Goal: Information Seeking & Learning: Learn about a topic

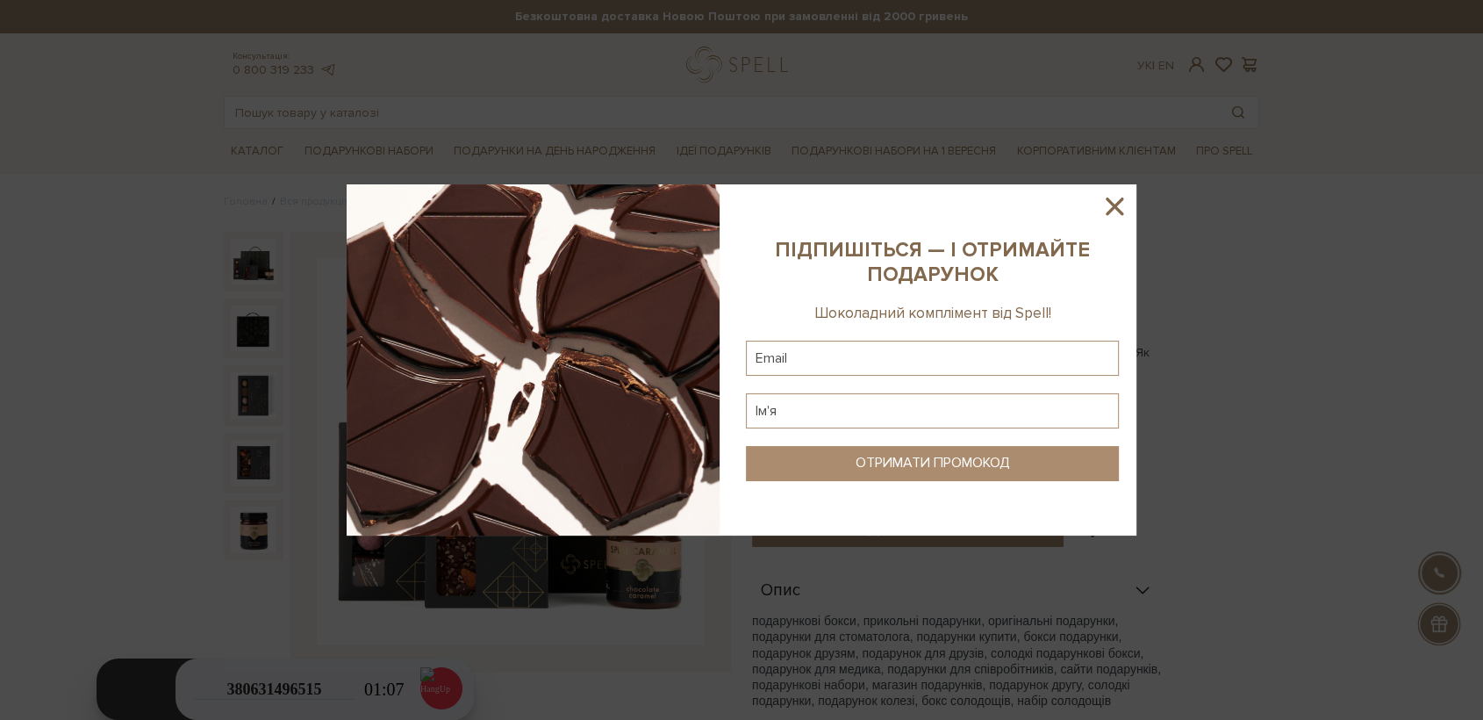
drag, startPoint x: 1121, startPoint y: 202, endPoint x: 531, endPoint y: 334, distance: 604.3
click at [1111, 206] on icon at bounding box center [1115, 206] width 30 height 30
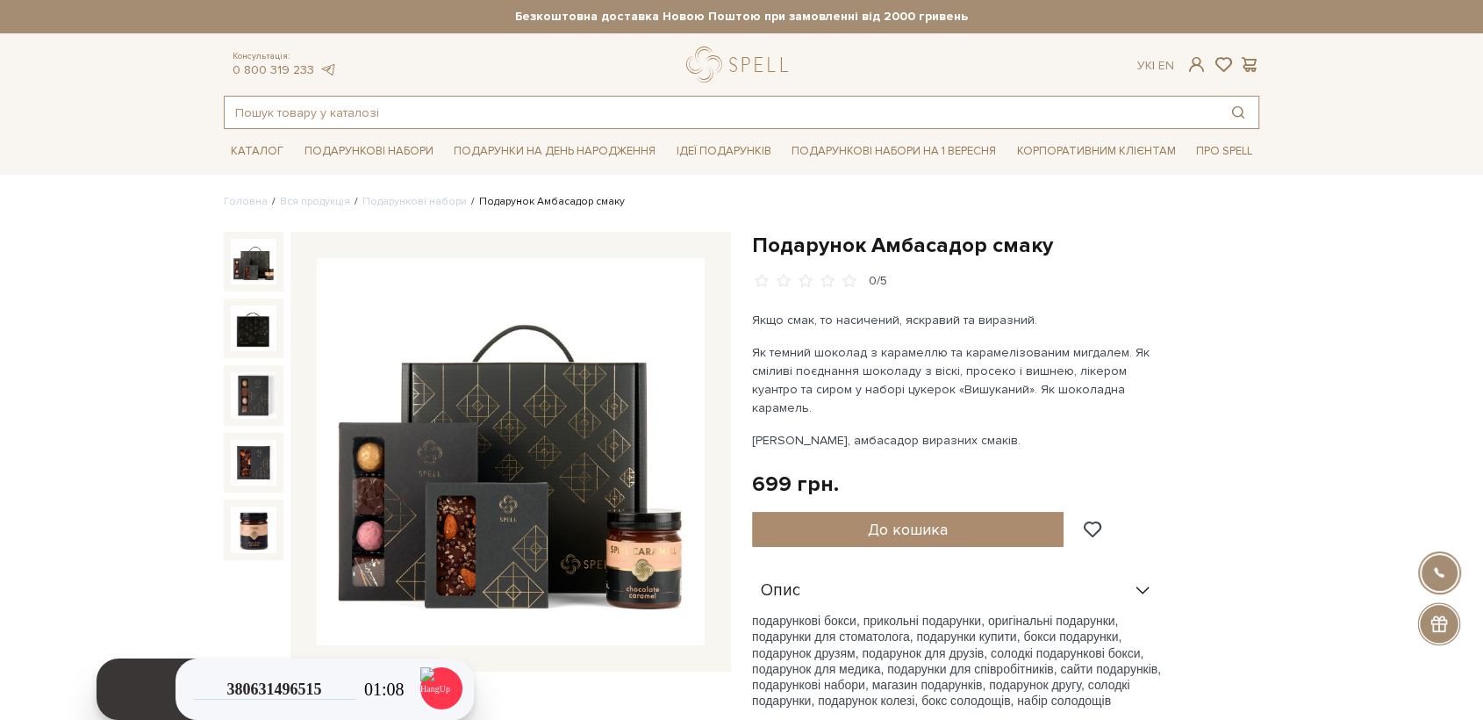
click at [372, 117] on input "text" at bounding box center [722, 113] width 994 height 32
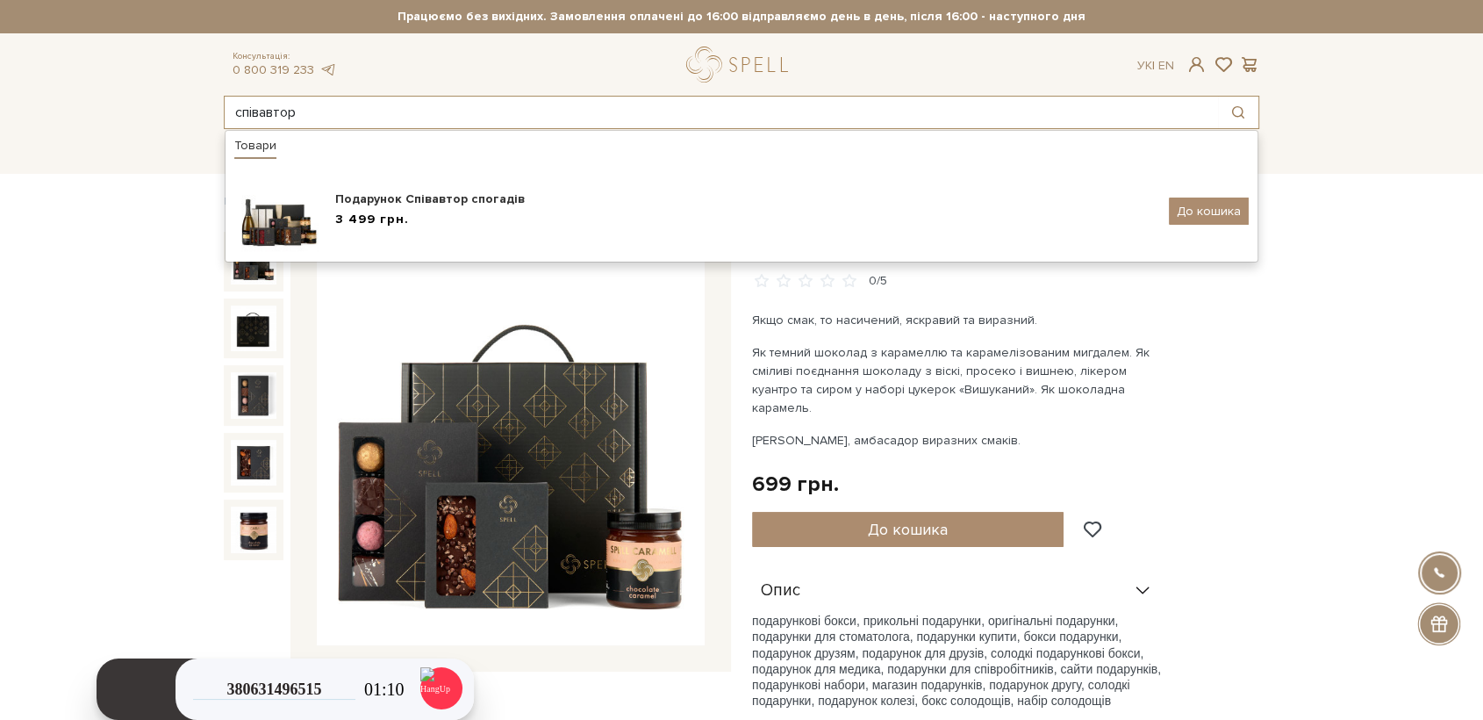
type input "співавтор"
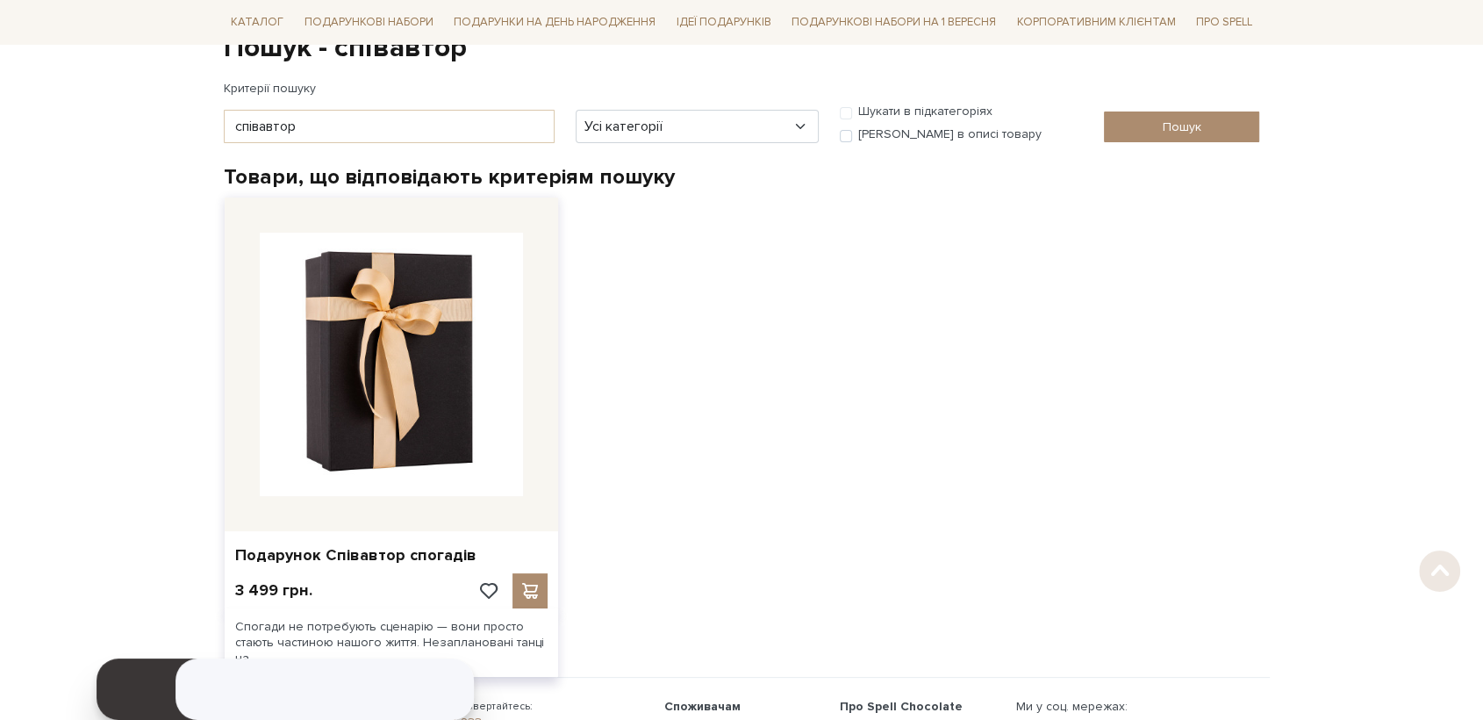
click at [430, 319] on img at bounding box center [391, 364] width 263 height 263
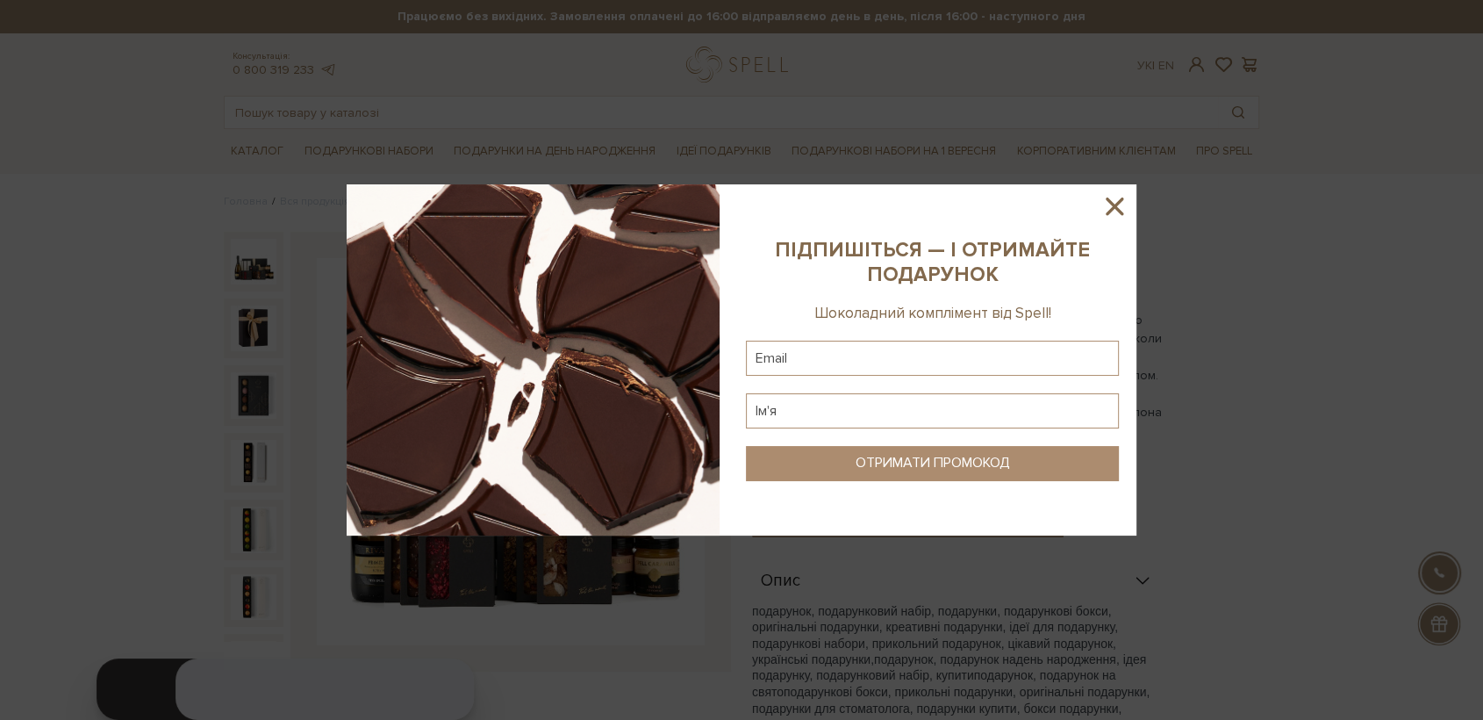
click at [1116, 203] on icon at bounding box center [1115, 206] width 30 height 30
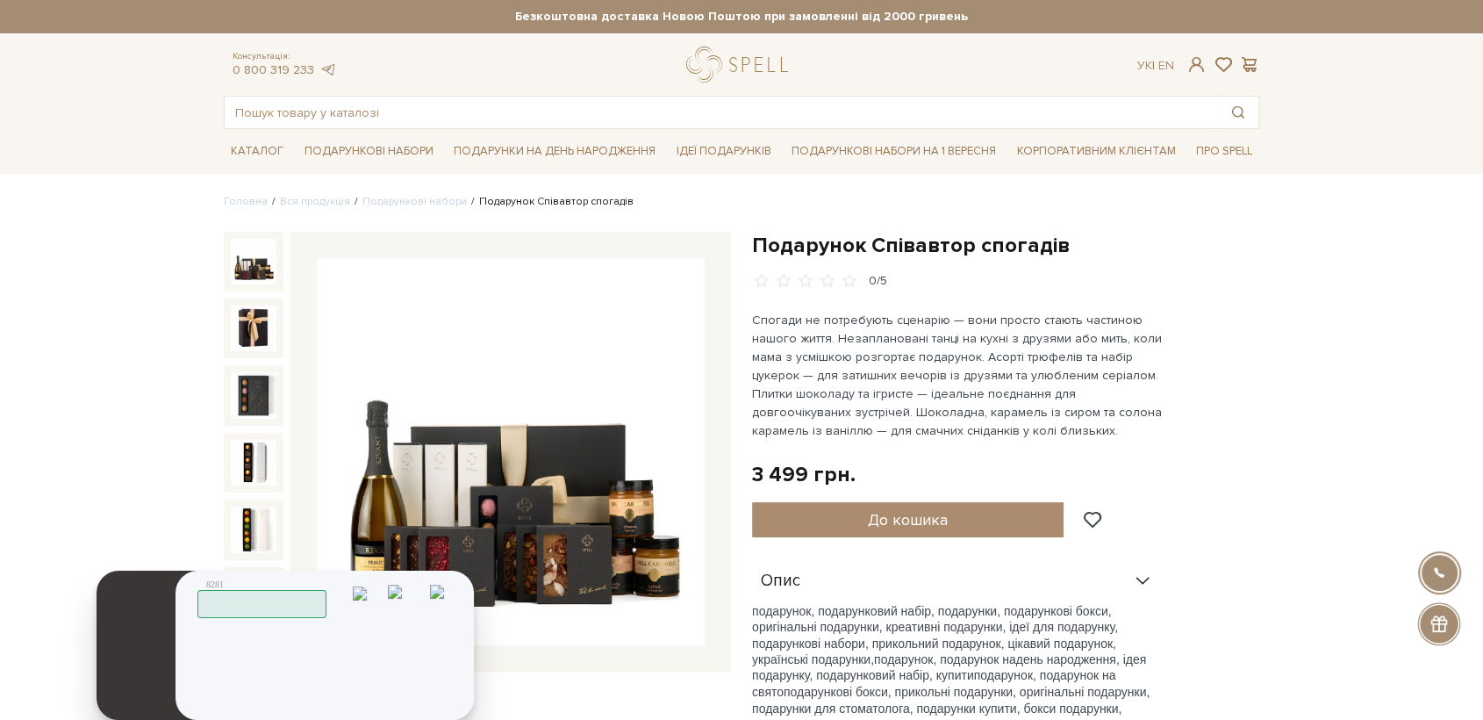
click at [0, 0] on icon at bounding box center [0, 0] width 0 height 0
click at [0, 0] on img at bounding box center [0, 0] width 0 height 0
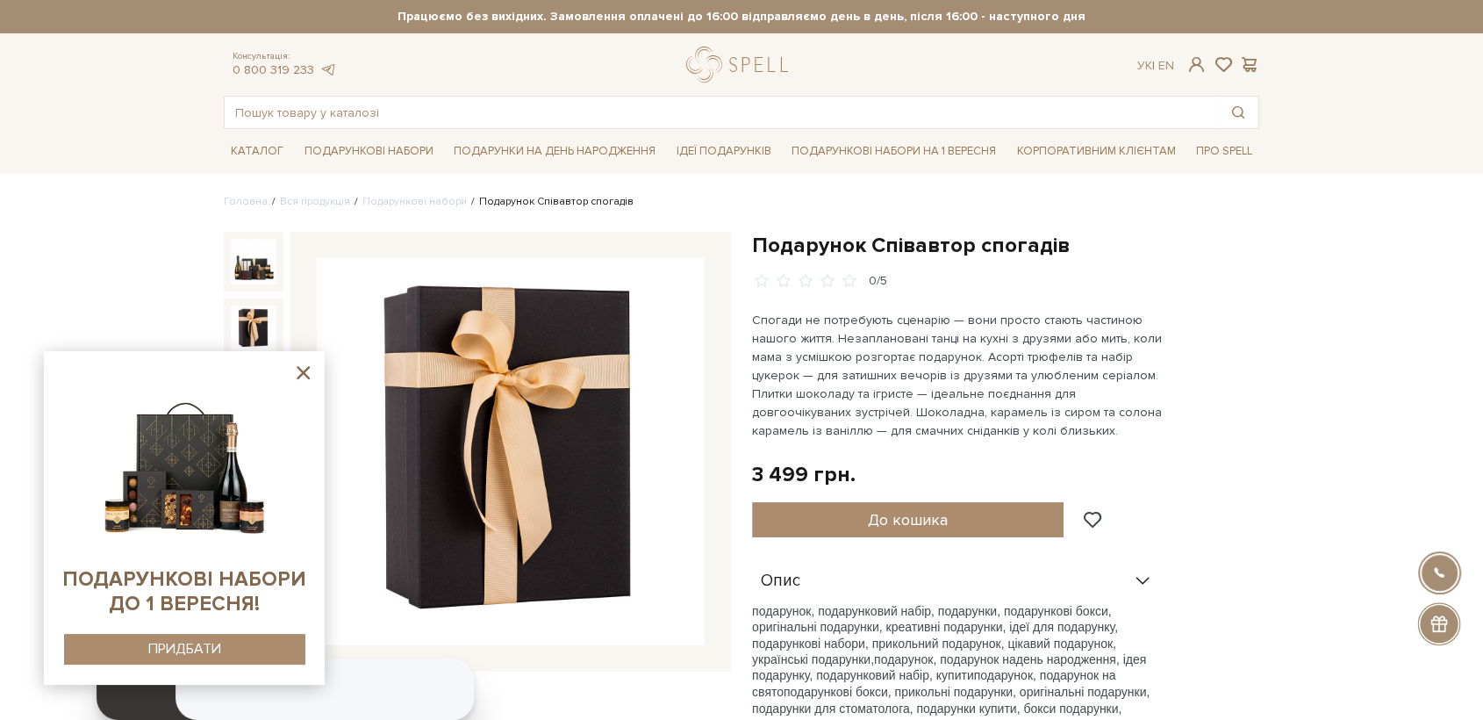
click at [305, 364] on icon at bounding box center [303, 373] width 22 height 22
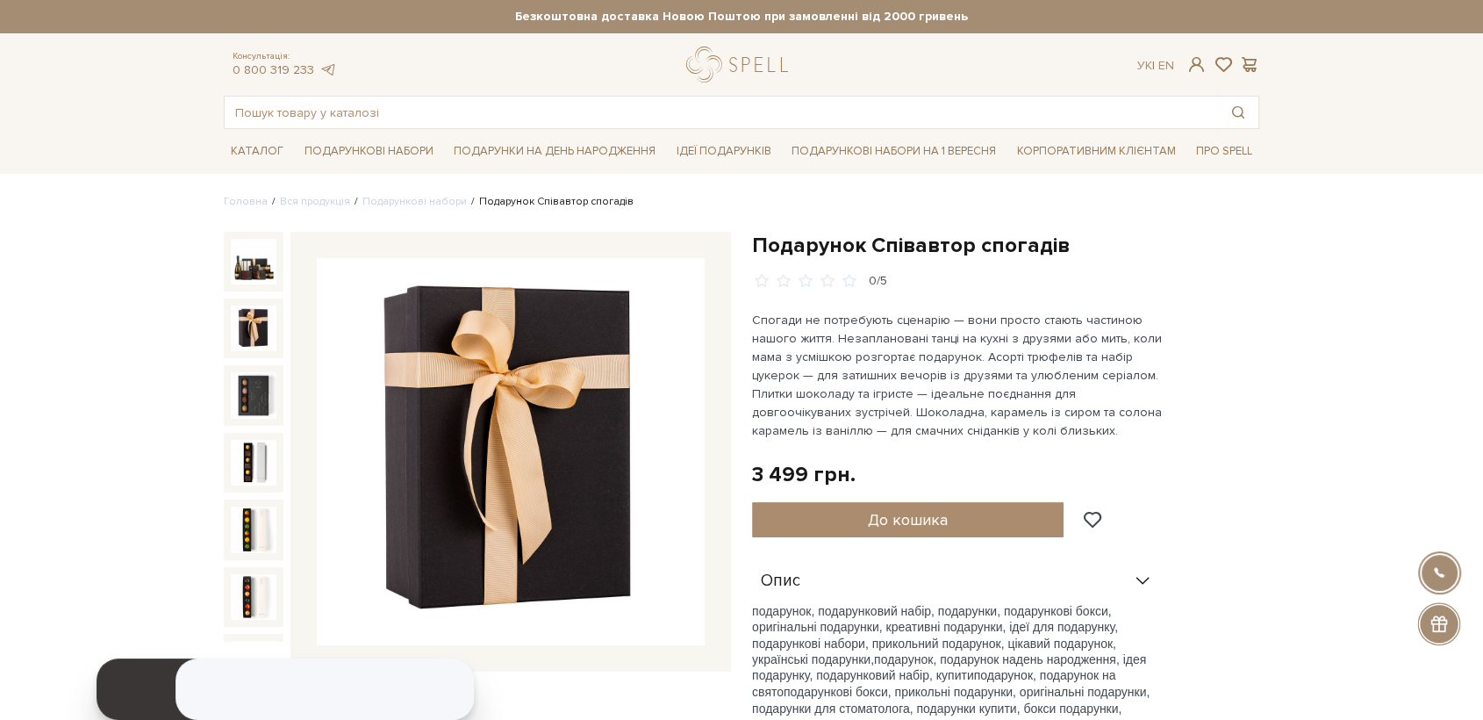
click at [66, 85] on header "Безкоштовна доставка Новою Поштою при замовленні від 2000 гривень Працюємо без …" at bounding box center [741, 64] width 1483 height 129
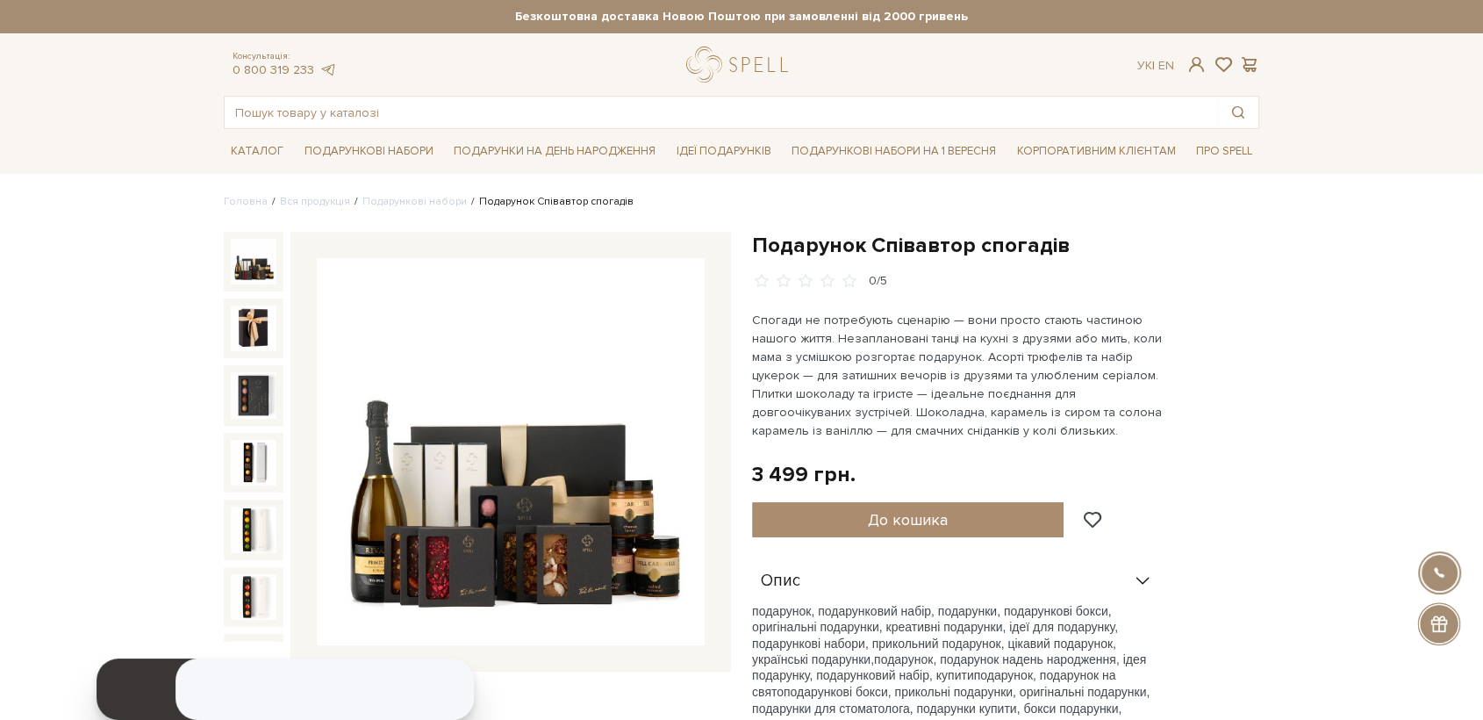
click at [265, 269] on img at bounding box center [254, 262] width 46 height 46
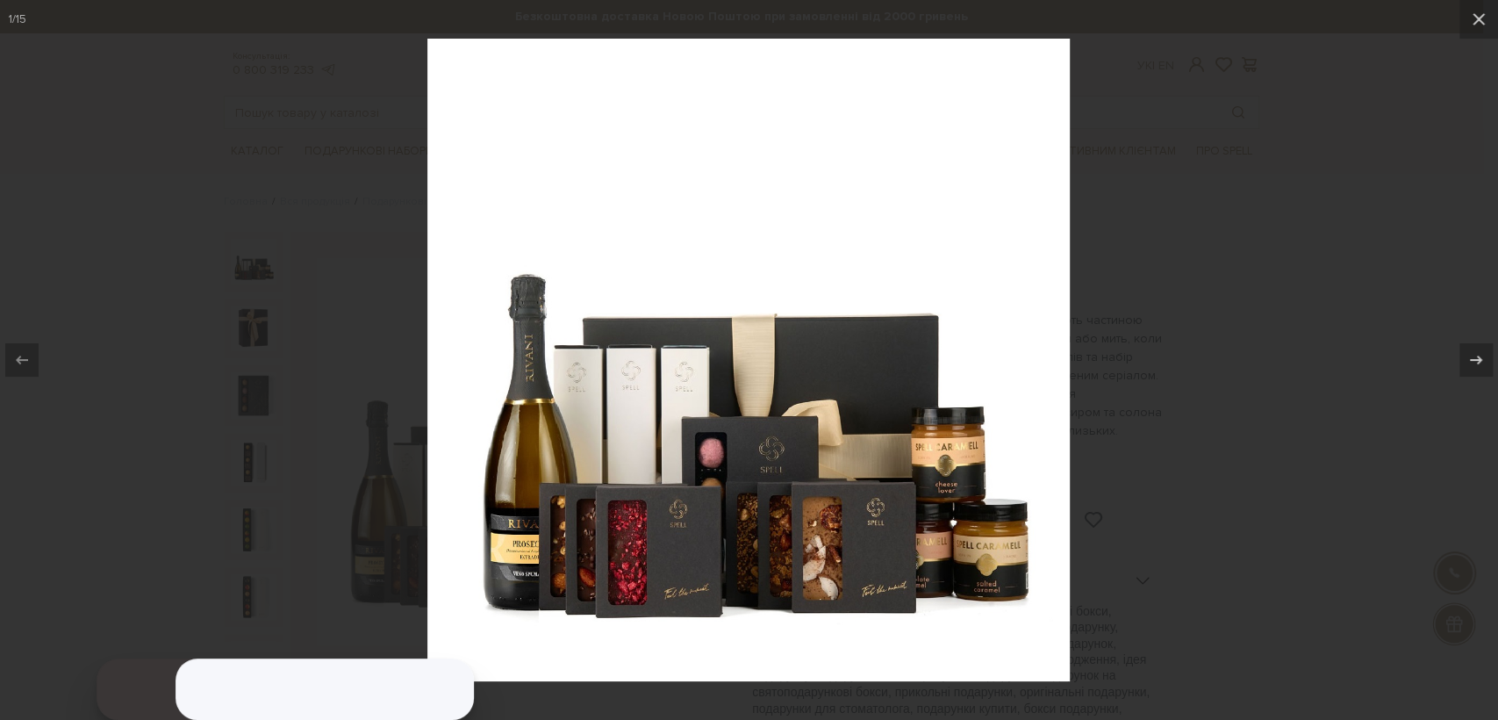
drag, startPoint x: 160, startPoint y: 205, endPoint x: 183, endPoint y: 197, distance: 24.1
click at [169, 201] on div at bounding box center [749, 360] width 1498 height 720
click at [235, 126] on div at bounding box center [749, 360] width 1498 height 720
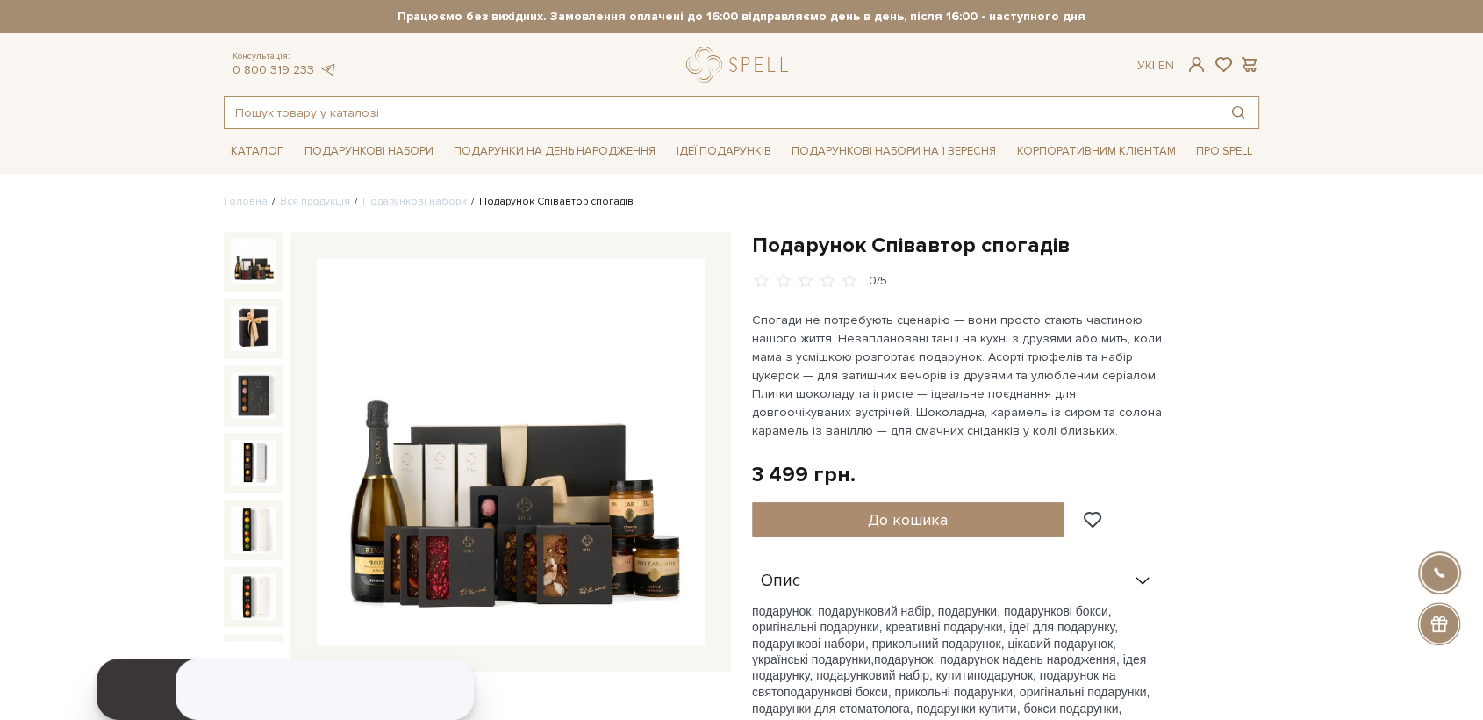
click at [259, 115] on input "text" at bounding box center [722, 113] width 994 height 32
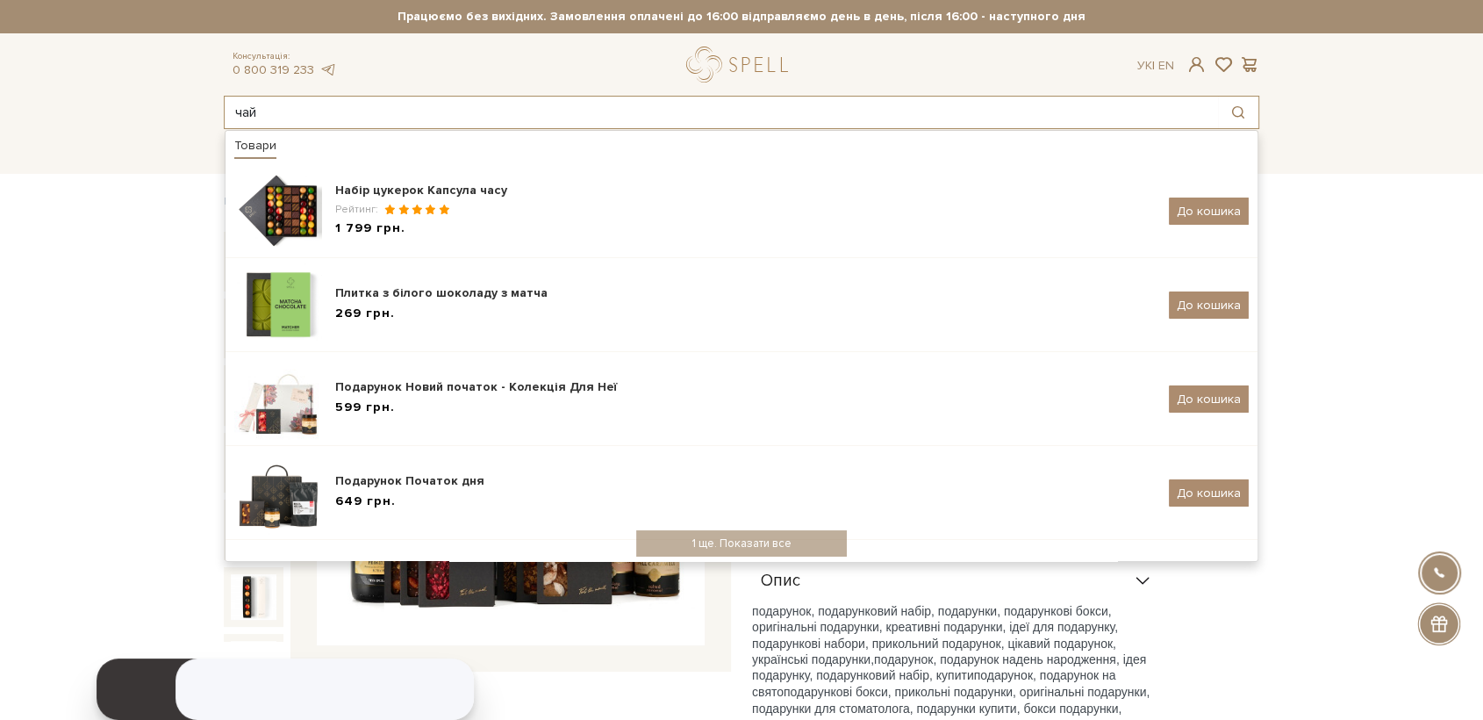
type input "чай"
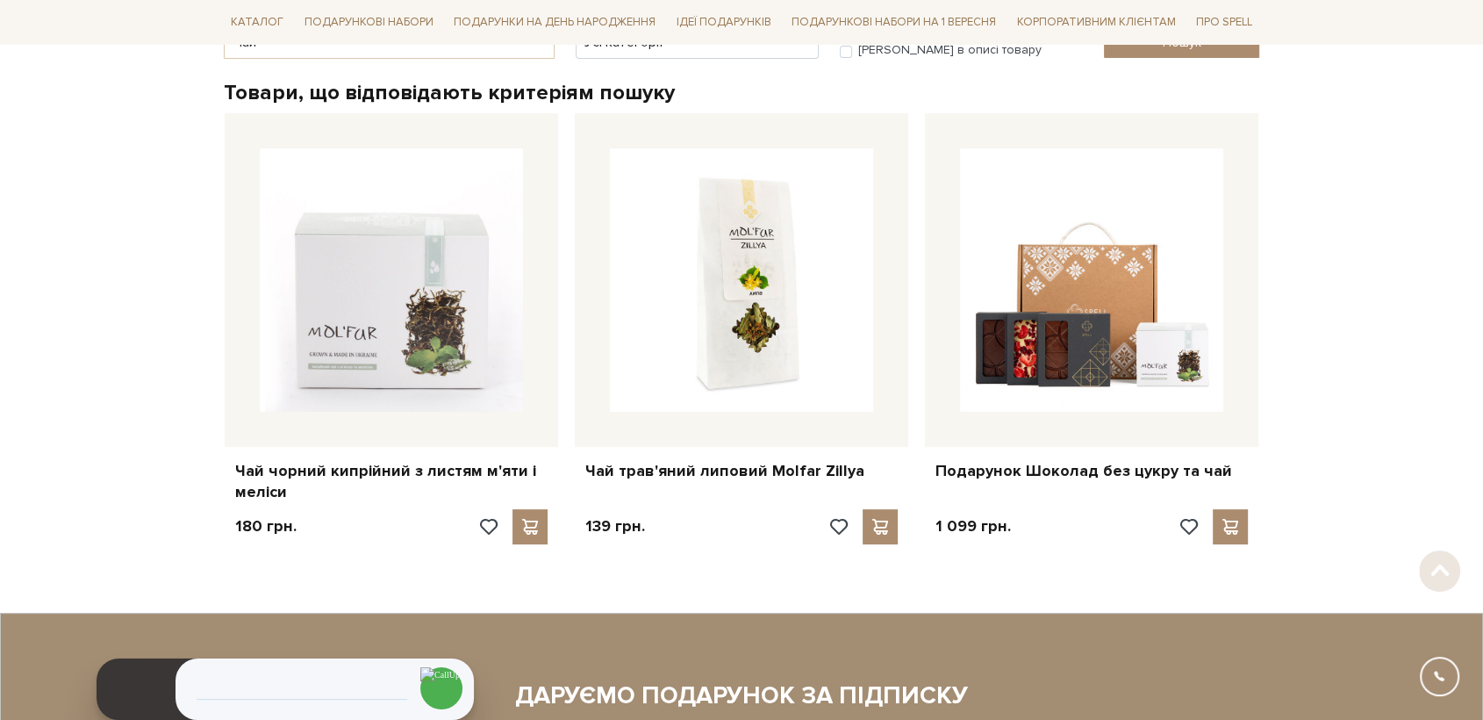
scroll to position [292, 0]
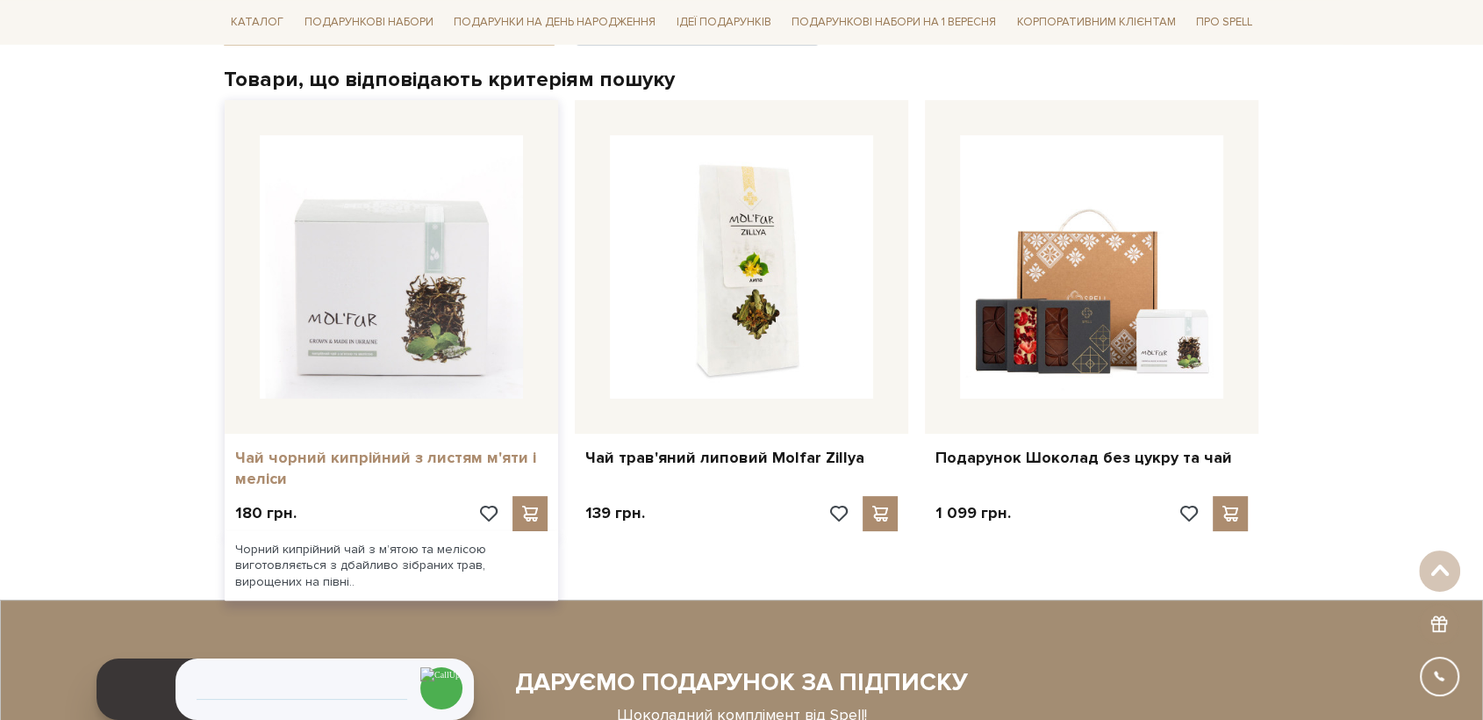
click at [396, 463] on link "Чай чорний кипрійний з листям м'яти і меліси" at bounding box center [391, 468] width 312 height 41
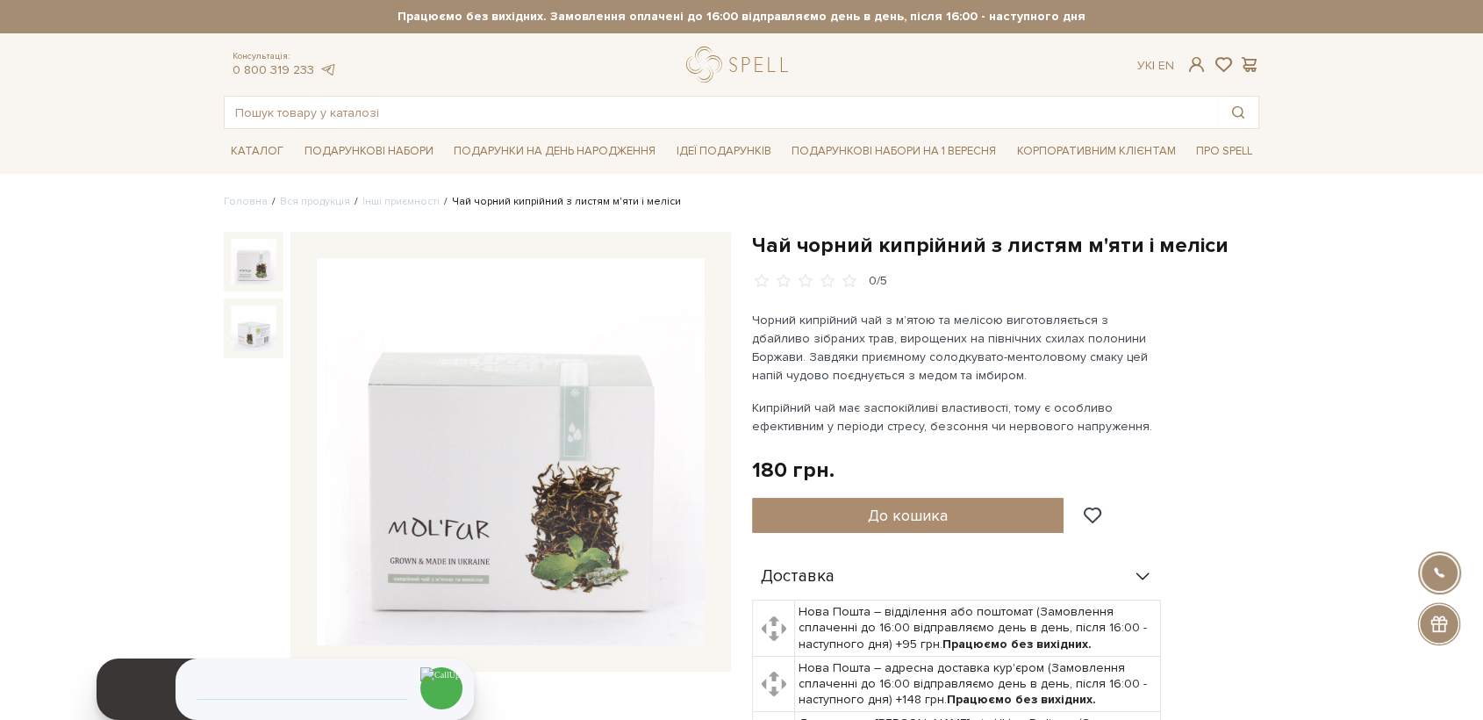
drag, startPoint x: 1476, startPoint y: 503, endPoint x: 1087, endPoint y: 374, distance: 410.5
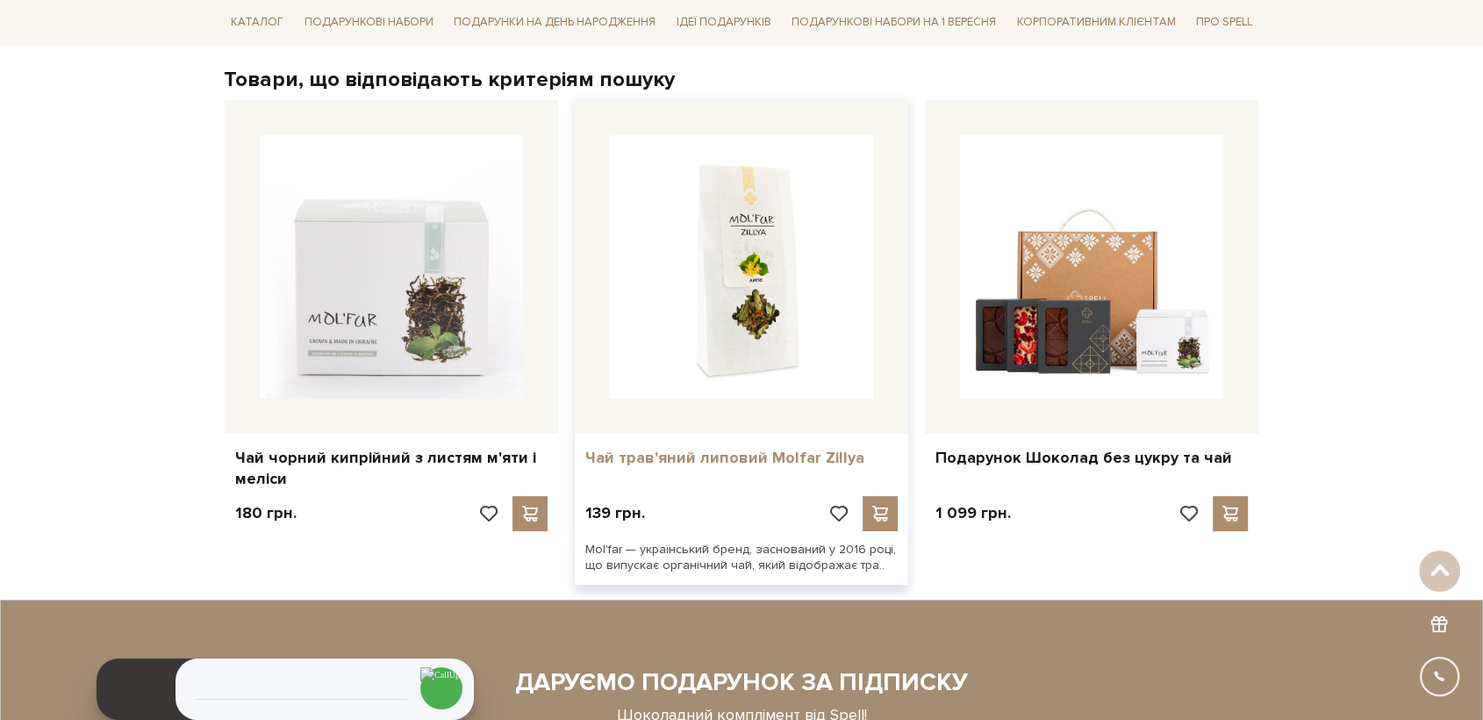
click at [726, 451] on link "Чай трав'яний липовий Molfar Zillya" at bounding box center [741, 458] width 312 height 20
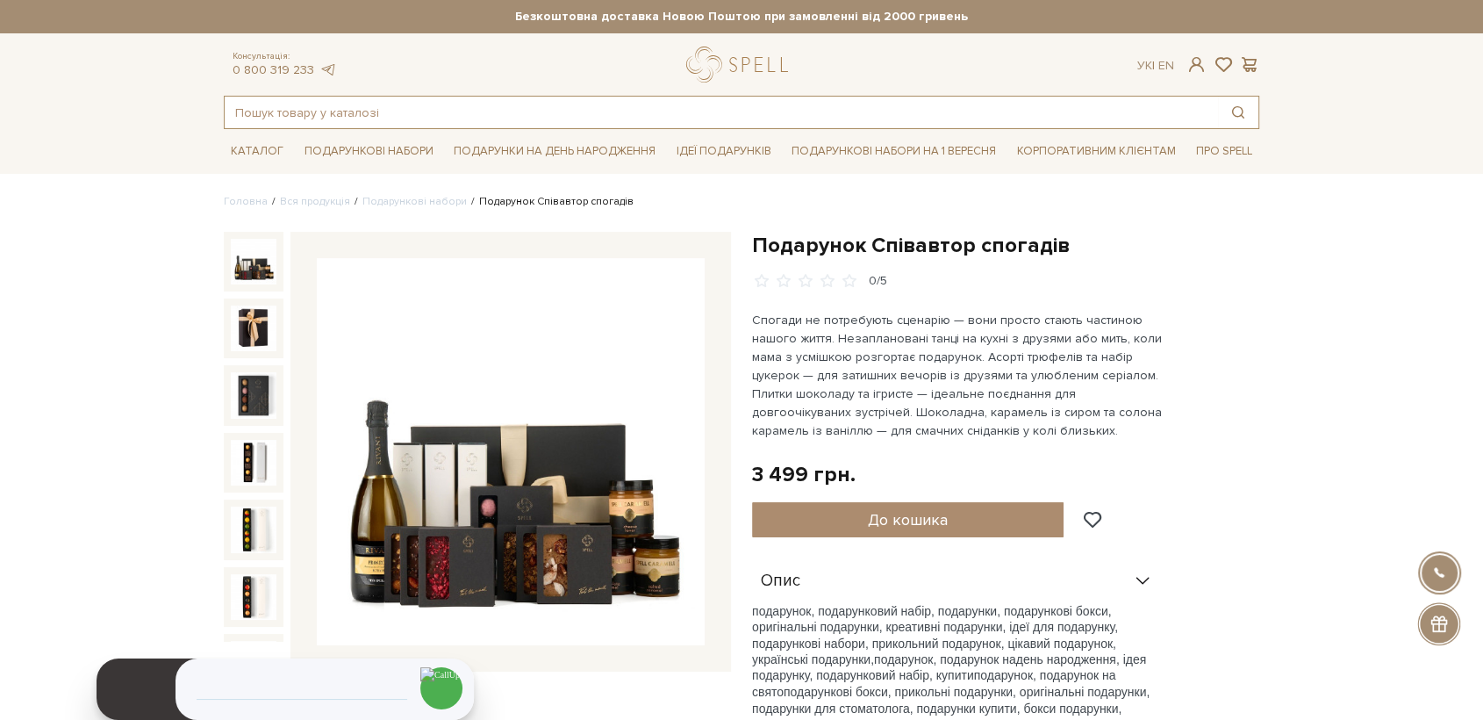
click at [348, 118] on input "text" at bounding box center [722, 113] width 994 height 32
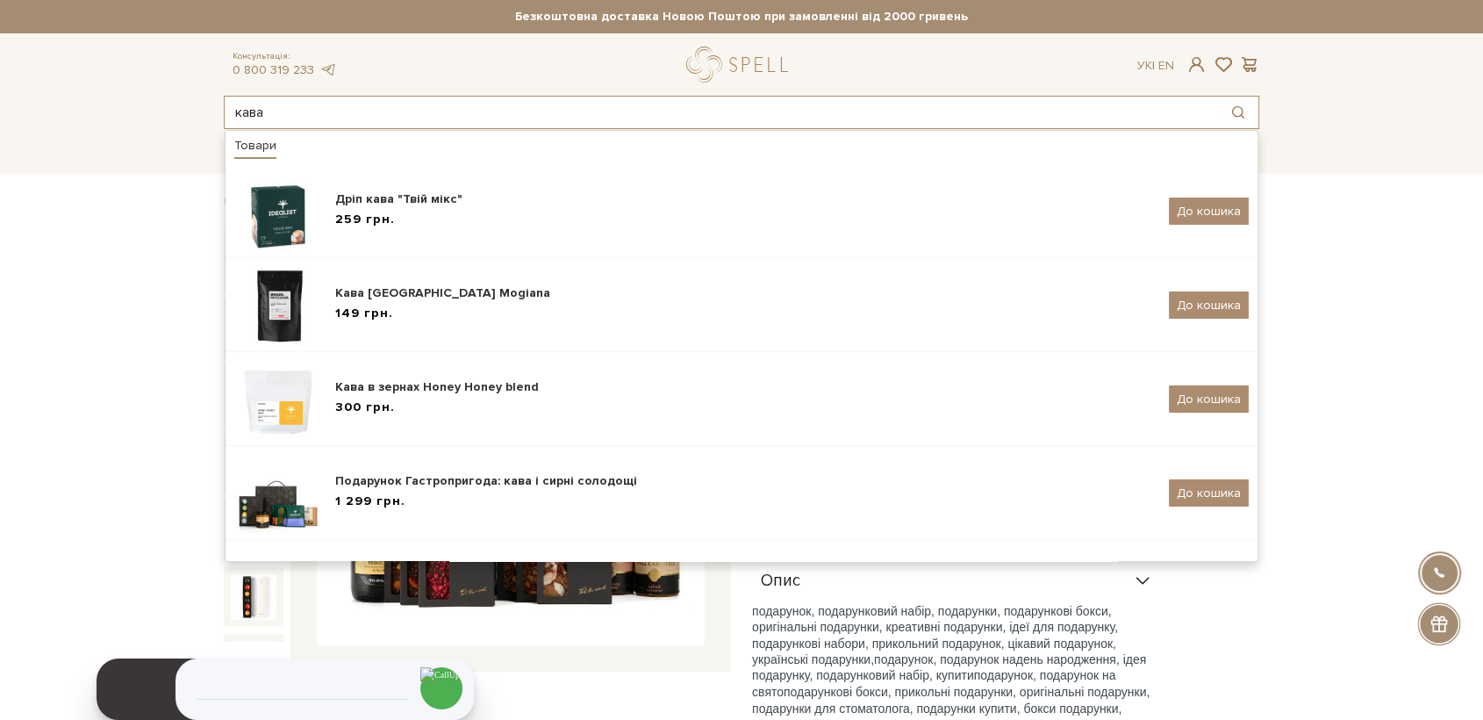
type input "кава"
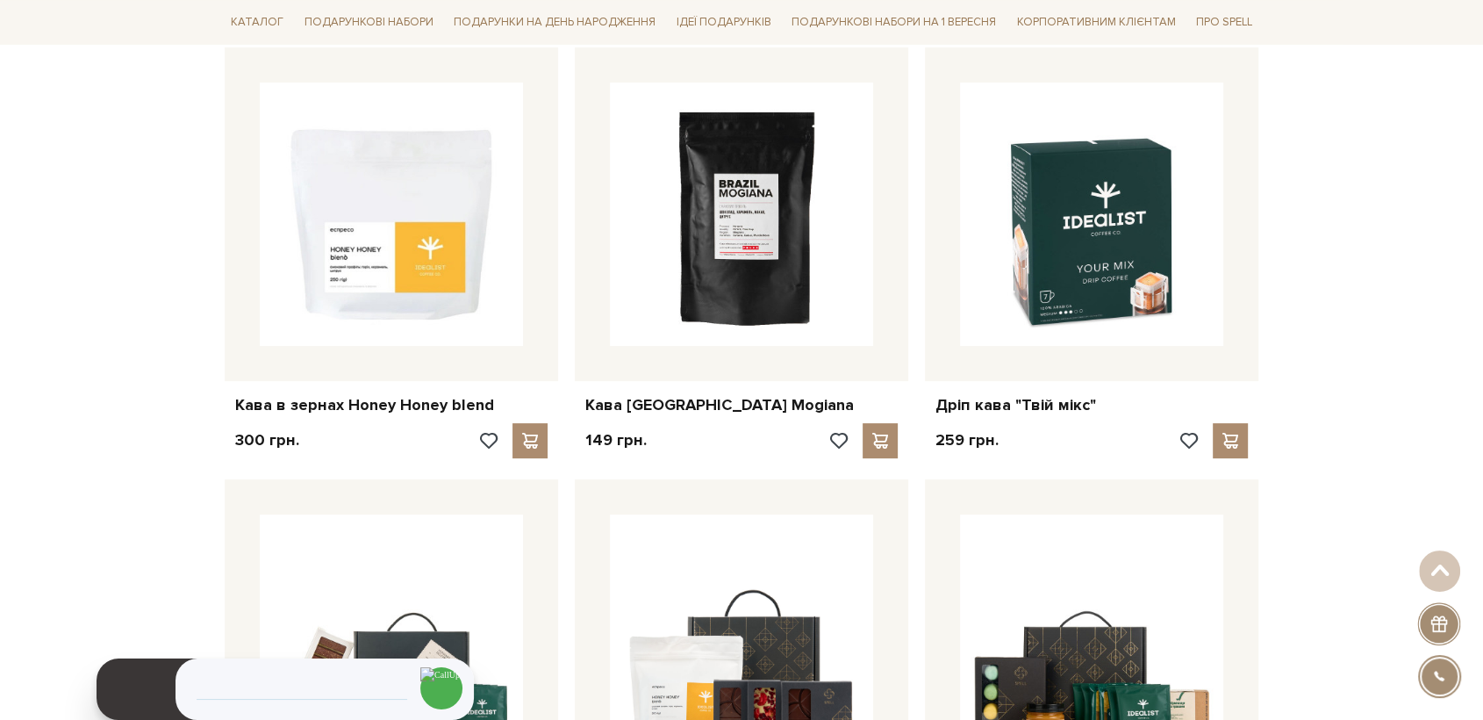
scroll to position [487, 0]
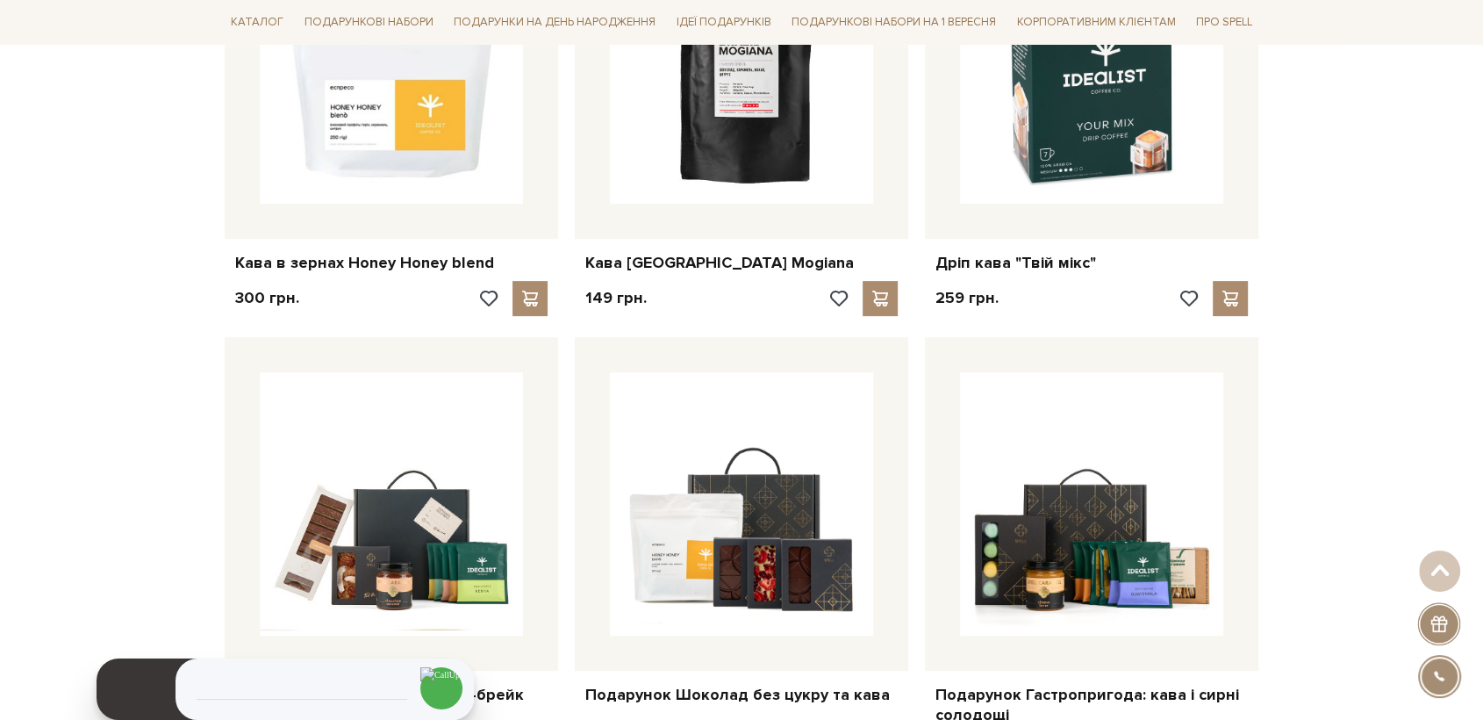
click at [1326, 262] on body "Подарункові набори SALE Корпоративним клієнтам Доставка і оплата Консультація: …" at bounding box center [741, 617] width 1483 height 2209
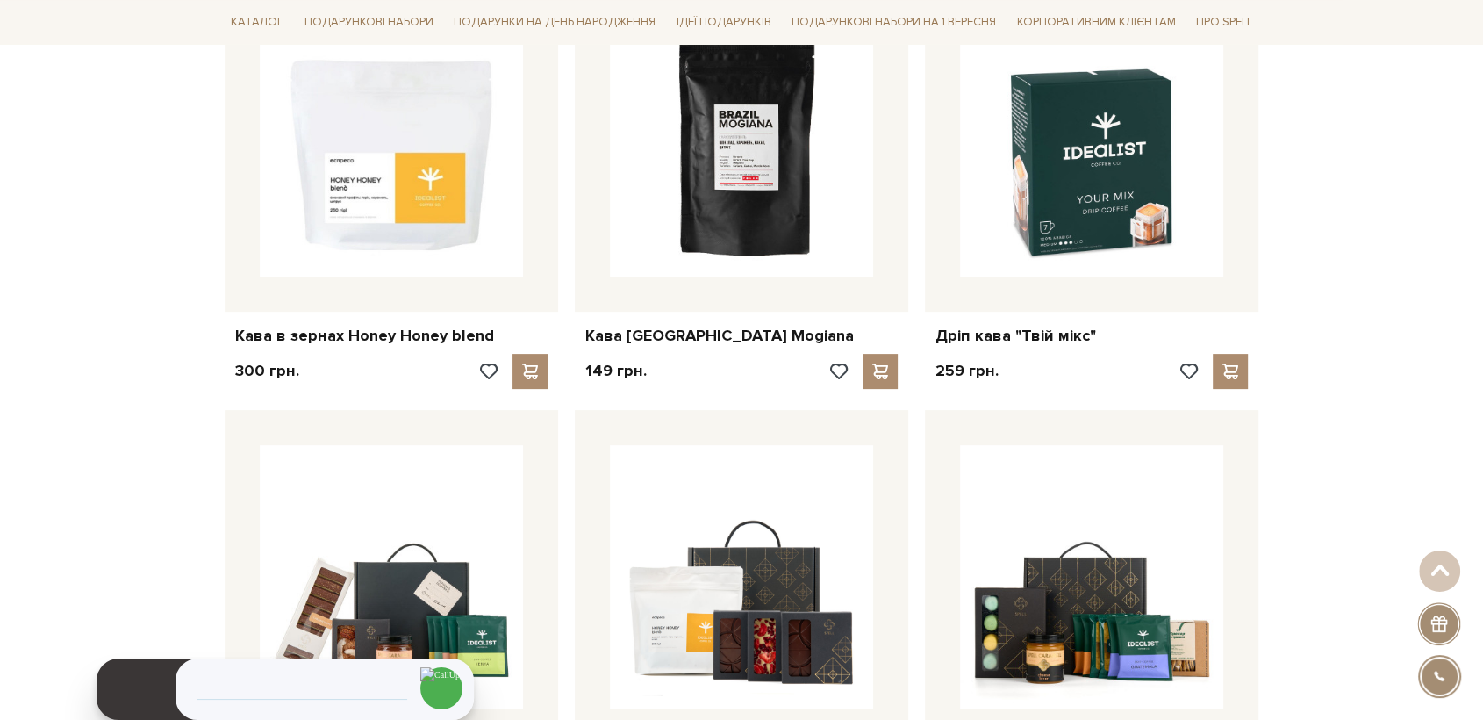
scroll to position [0, 0]
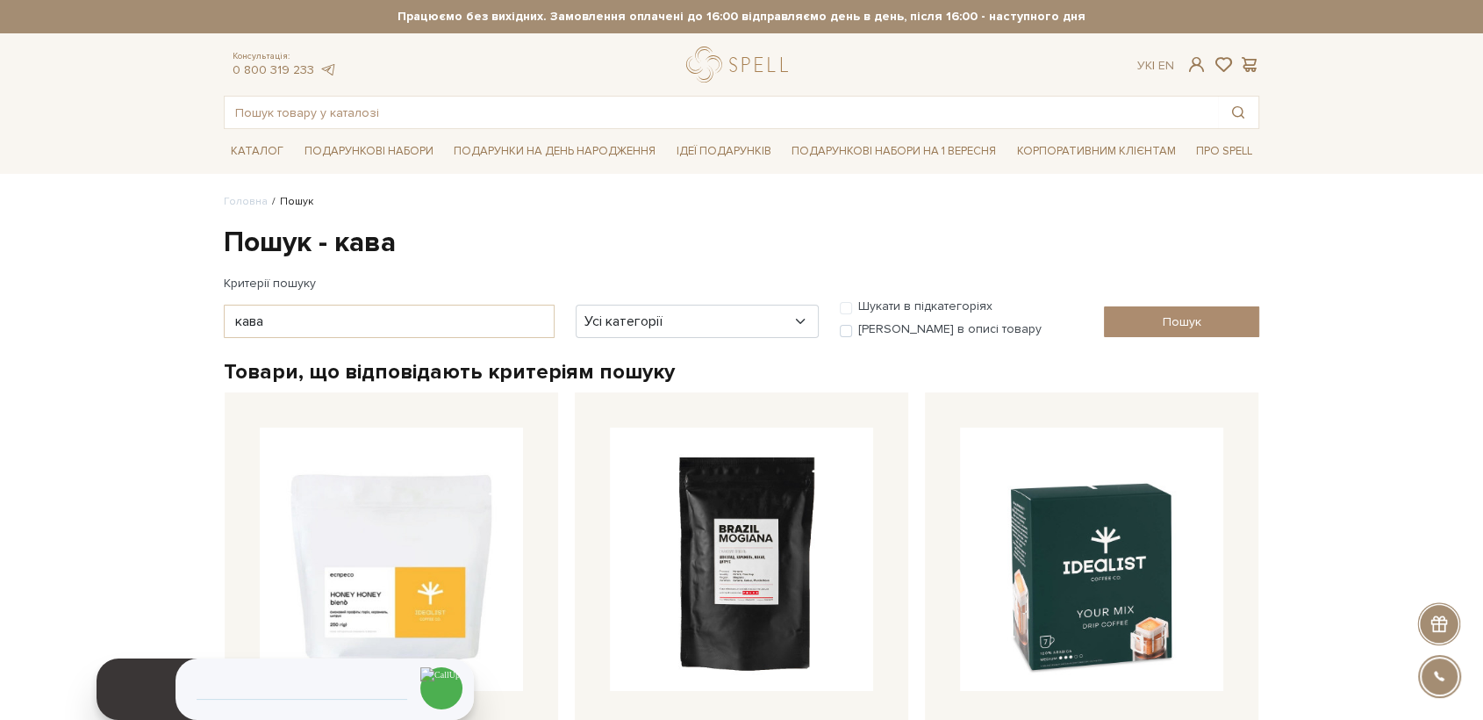
click at [49, 116] on header "Безкоштовна доставка Новою Поштою при замовленні від 2000 гривень Працюємо без …" at bounding box center [741, 64] width 1483 height 129
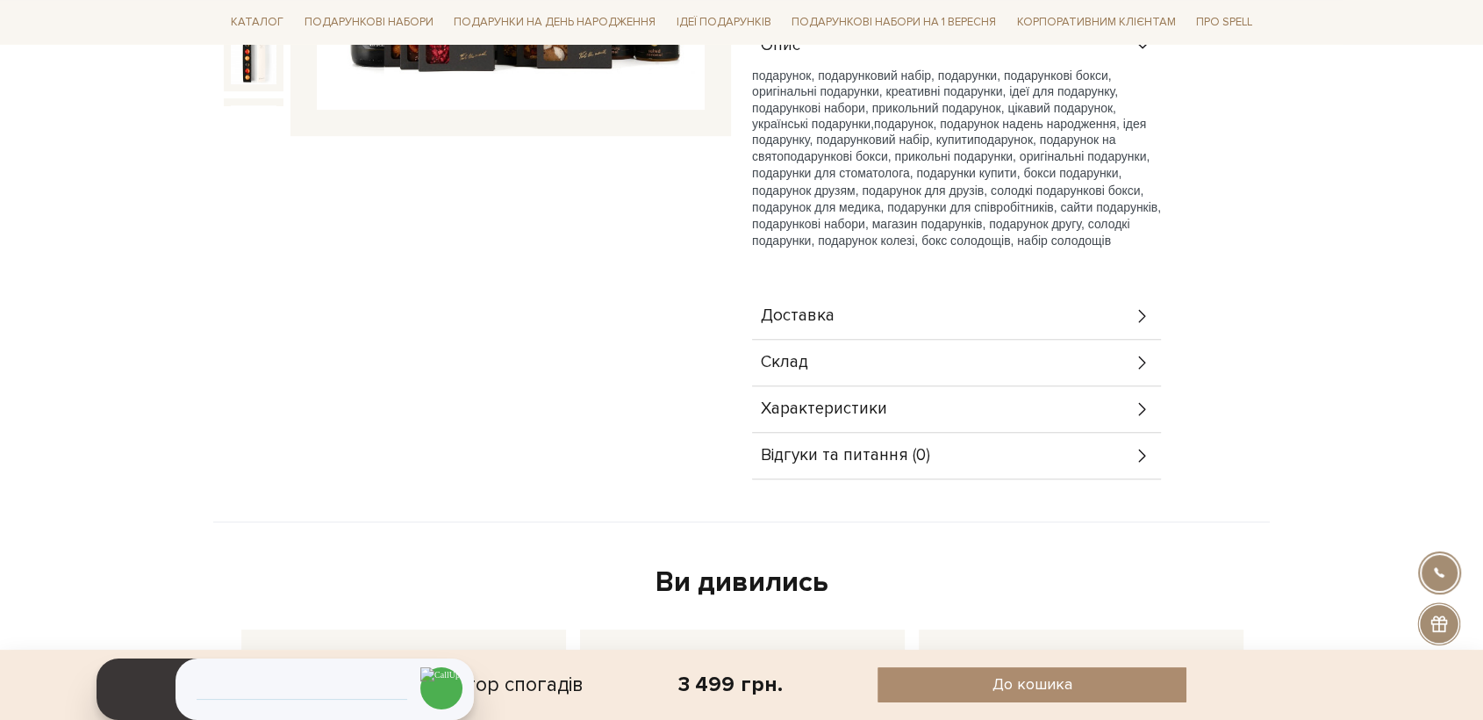
scroll to position [585, 0]
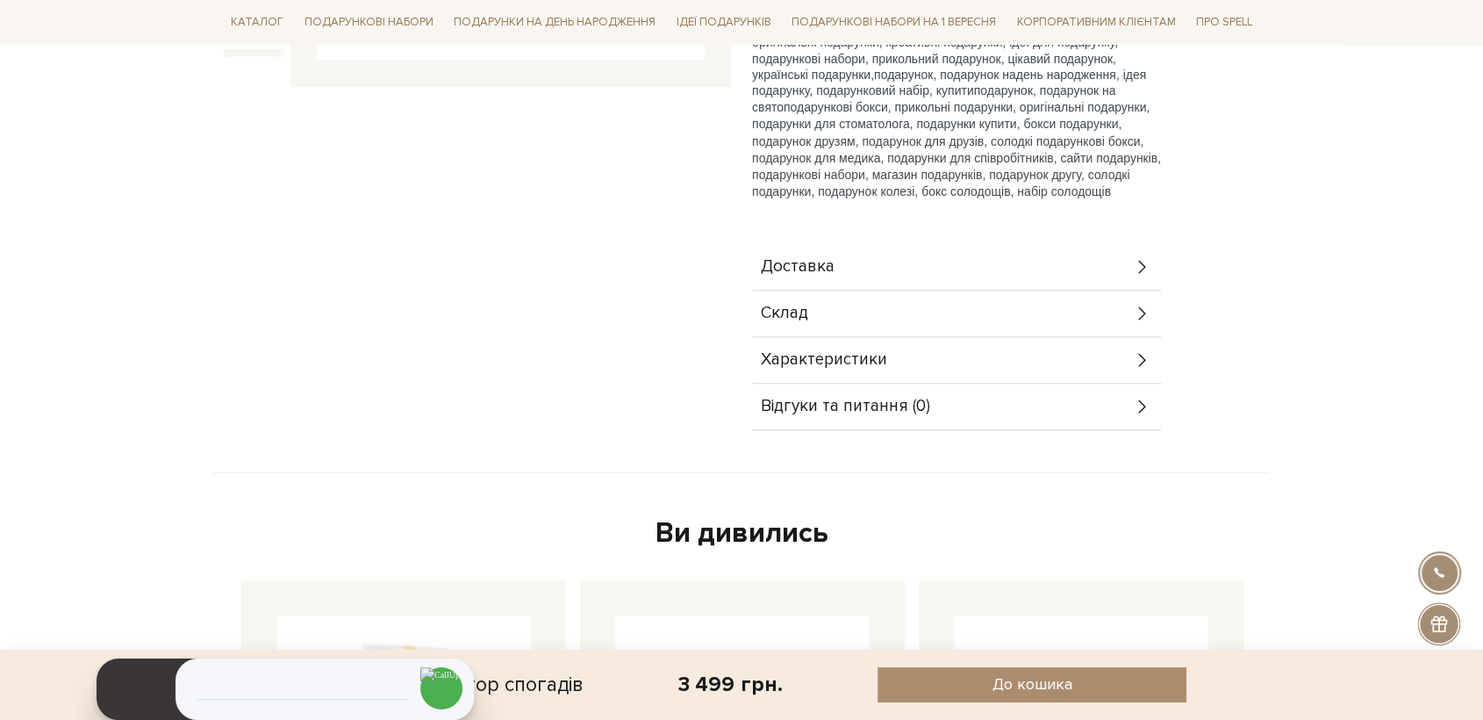
click at [838, 359] on span "Характеристики" at bounding box center [824, 360] width 126 height 16
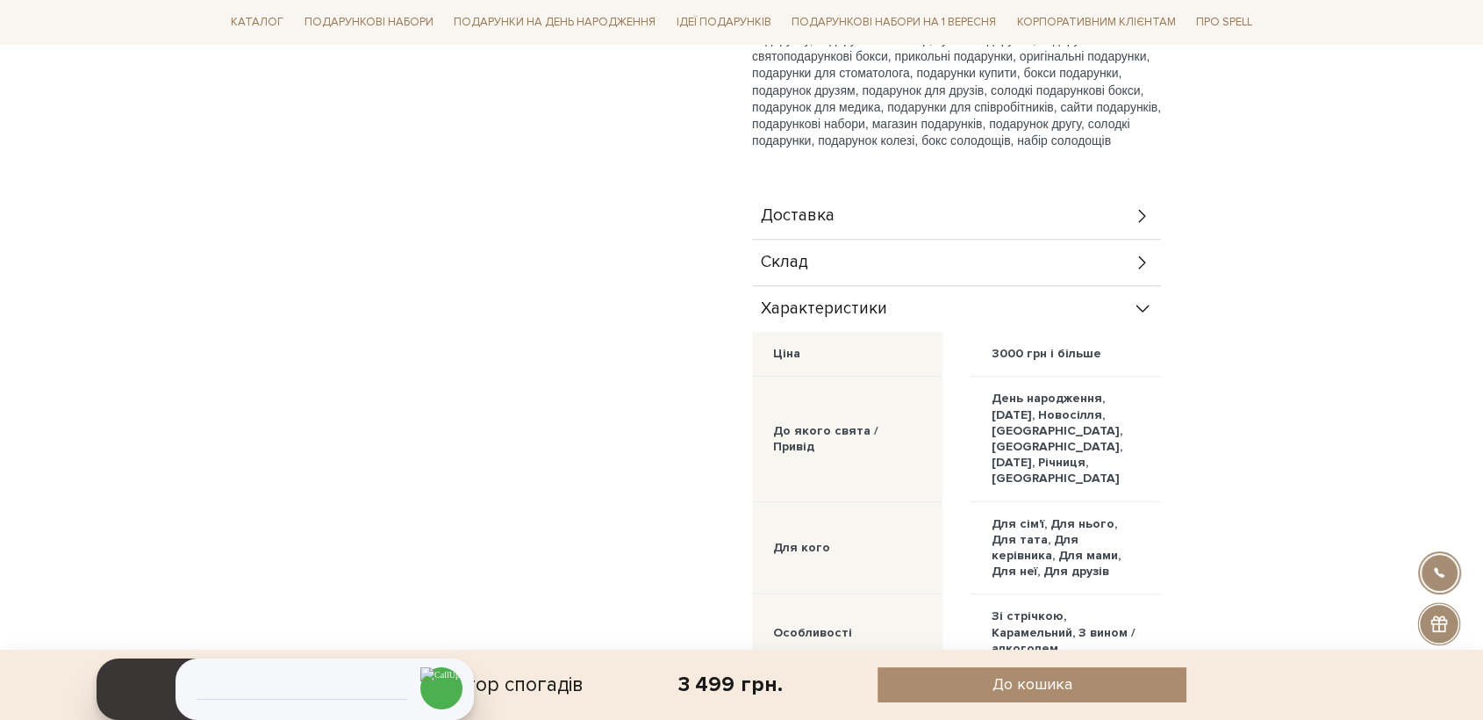
scroll to position [682, 0]
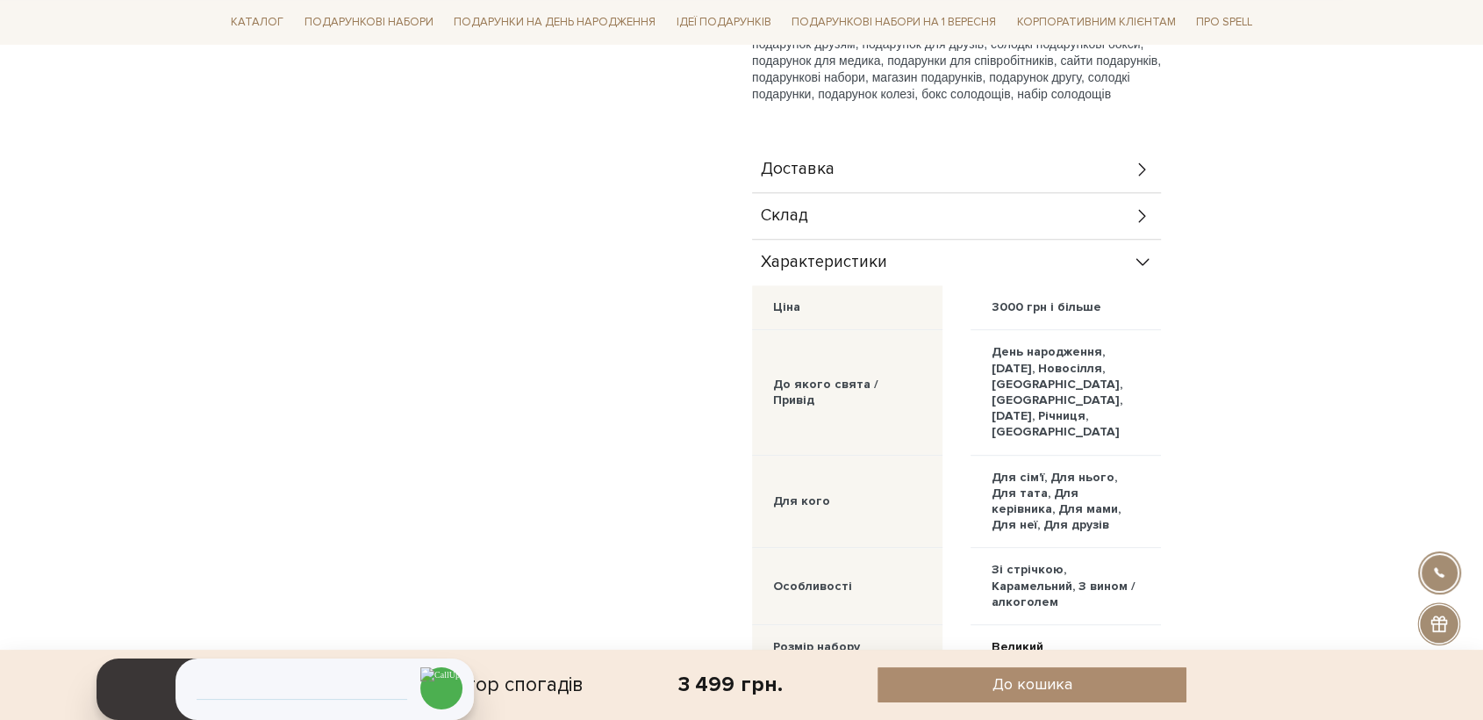
click at [817, 215] on div "Склад" at bounding box center [956, 216] width 409 height 46
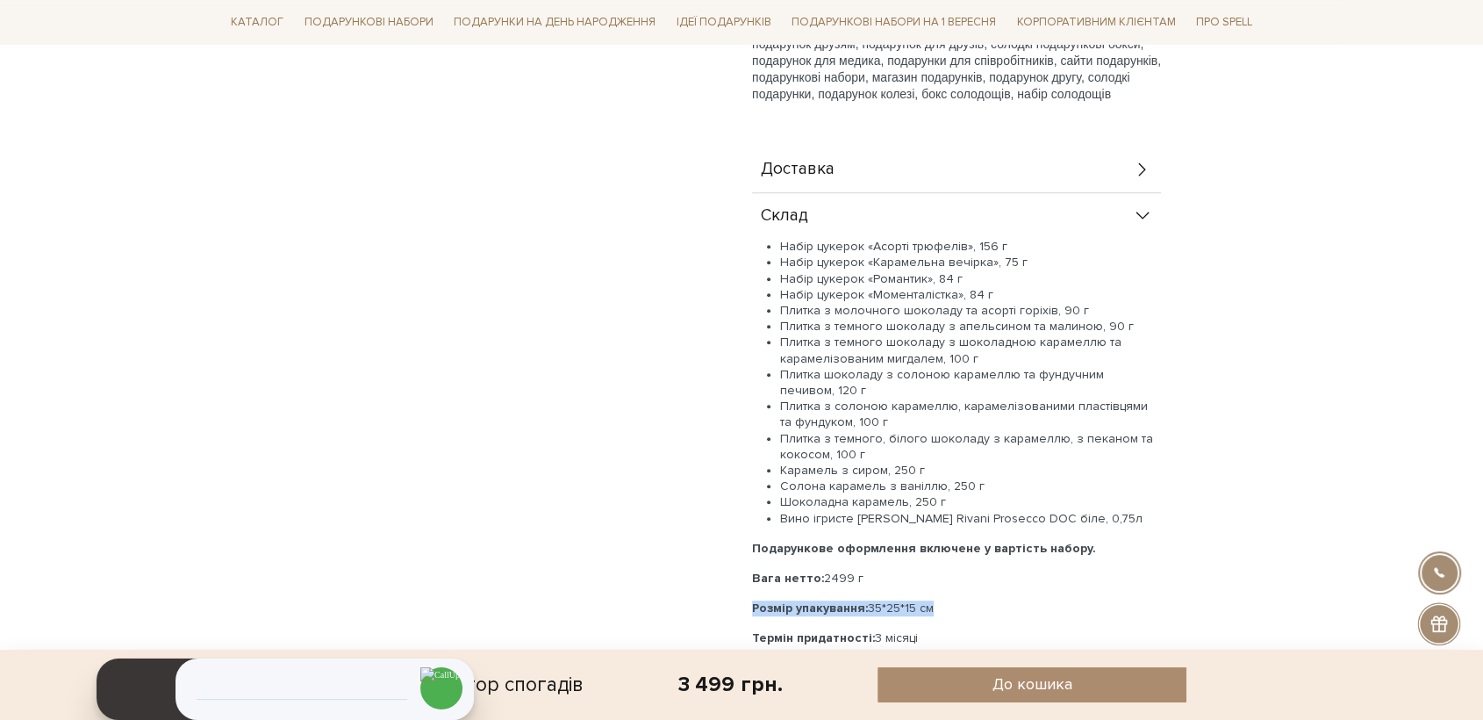
drag, startPoint x: 952, startPoint y: 601, endPoint x: 751, endPoint y: 604, distance: 201.0
click at [751, 605] on div "Подарунок Співавтор спогадів 0/5 3 499 грн. Оплата частинами: До кошика ," at bounding box center [1006, 365] width 528 height 1631
copy p "Розмір упакування: 35*25*15 см"
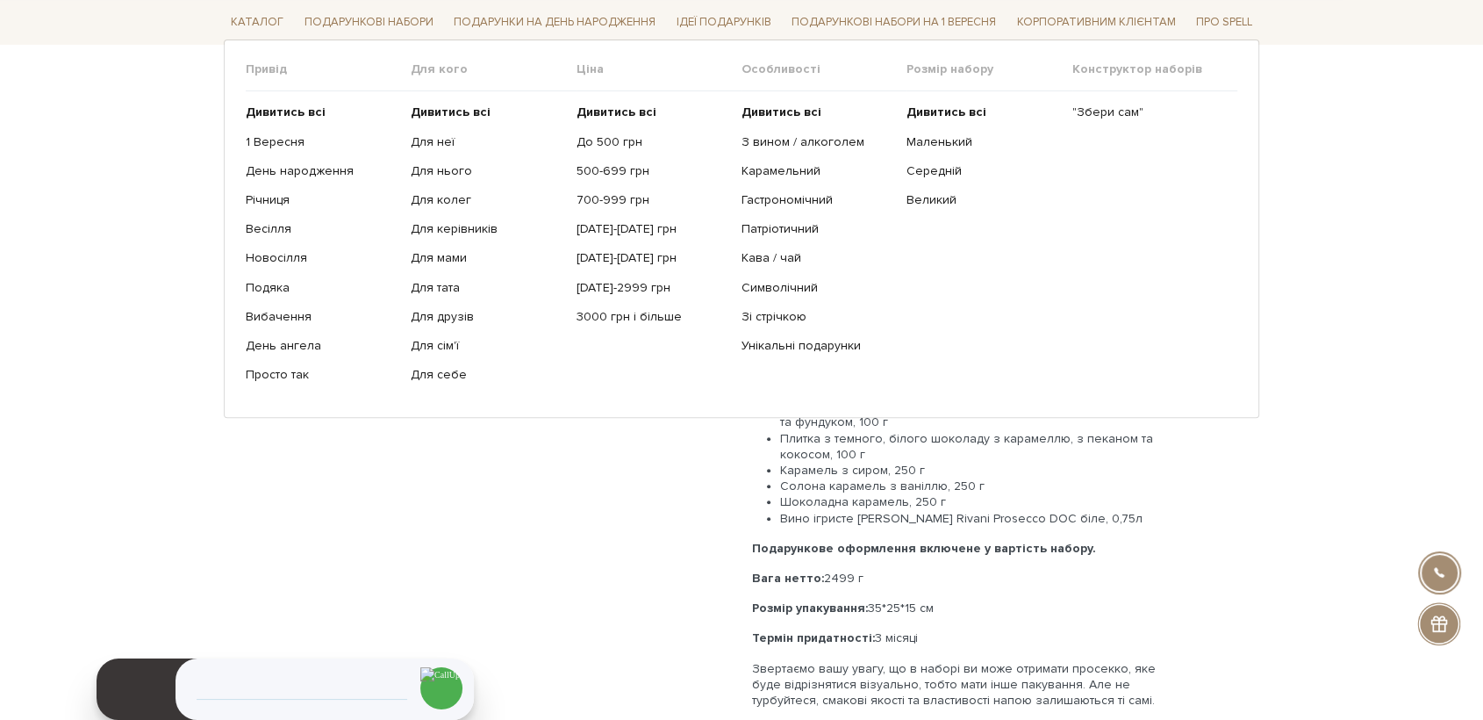
scroll to position [0, 0]
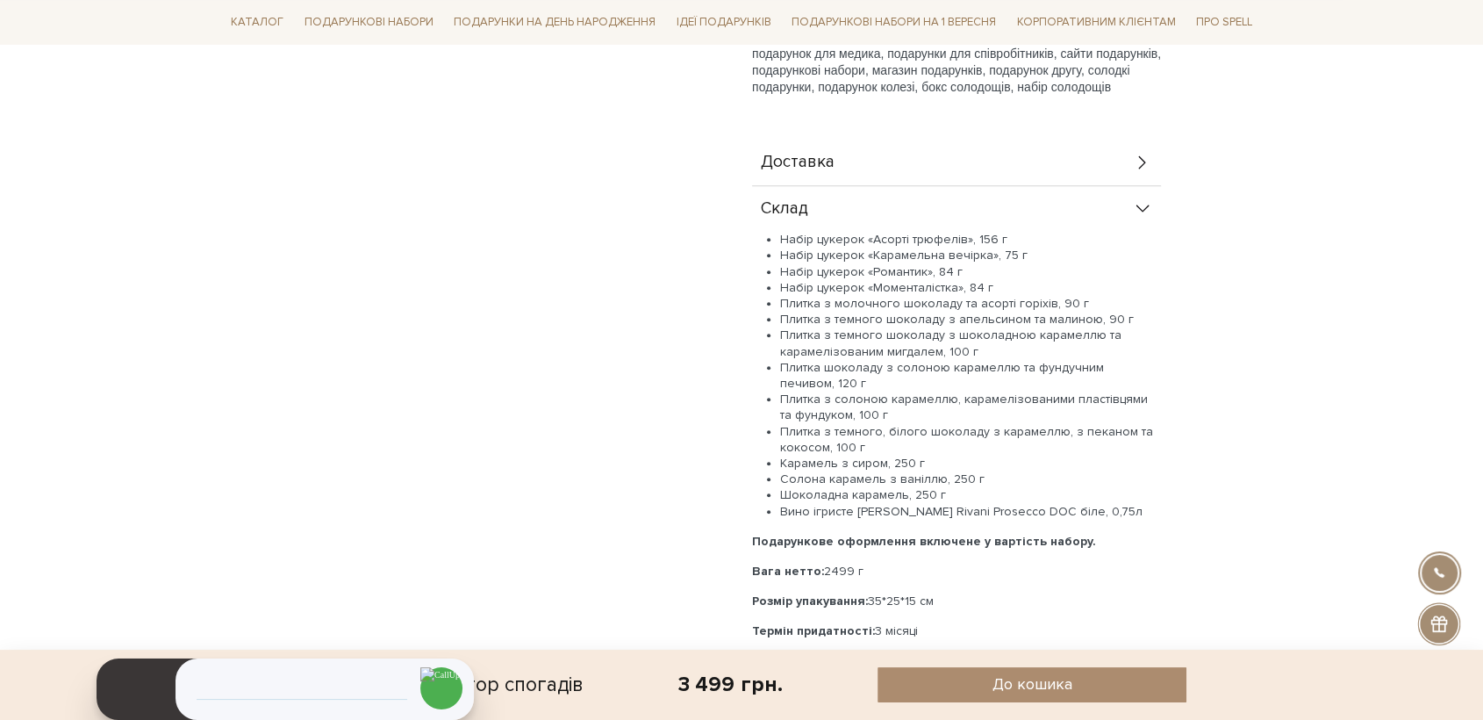
scroll to position [682, 0]
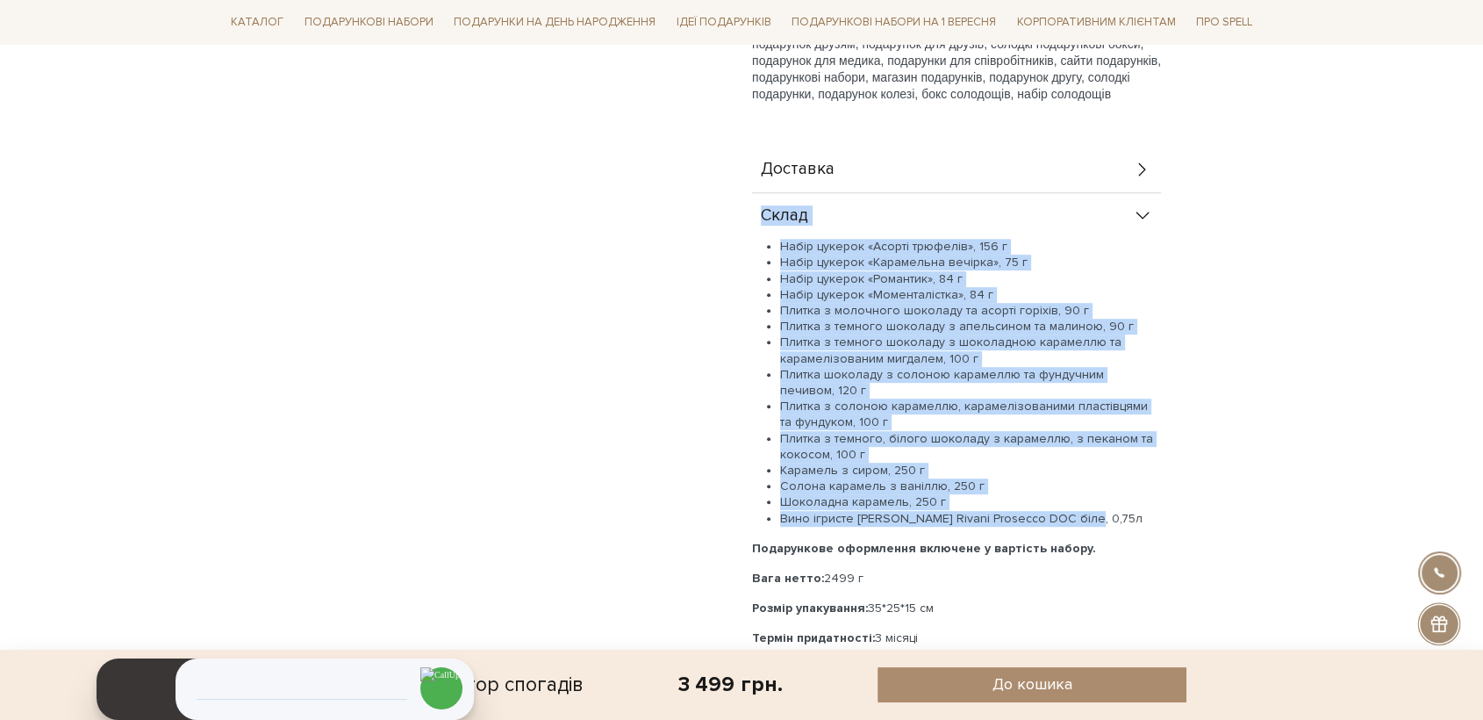
drag, startPoint x: 1027, startPoint y: 514, endPoint x: 763, endPoint y: 220, distance: 395.3
click at [763, 220] on div "Склад Набір цукерок «Асорті трюфелів», 156 г Набір цукерок «Карамельна вечірка»…" at bounding box center [956, 457] width 409 height 529
copy div "Склад Набір цукерок «Асорті трюфелів», 156 г Набір цукерок «Карамельна вечірка»…"
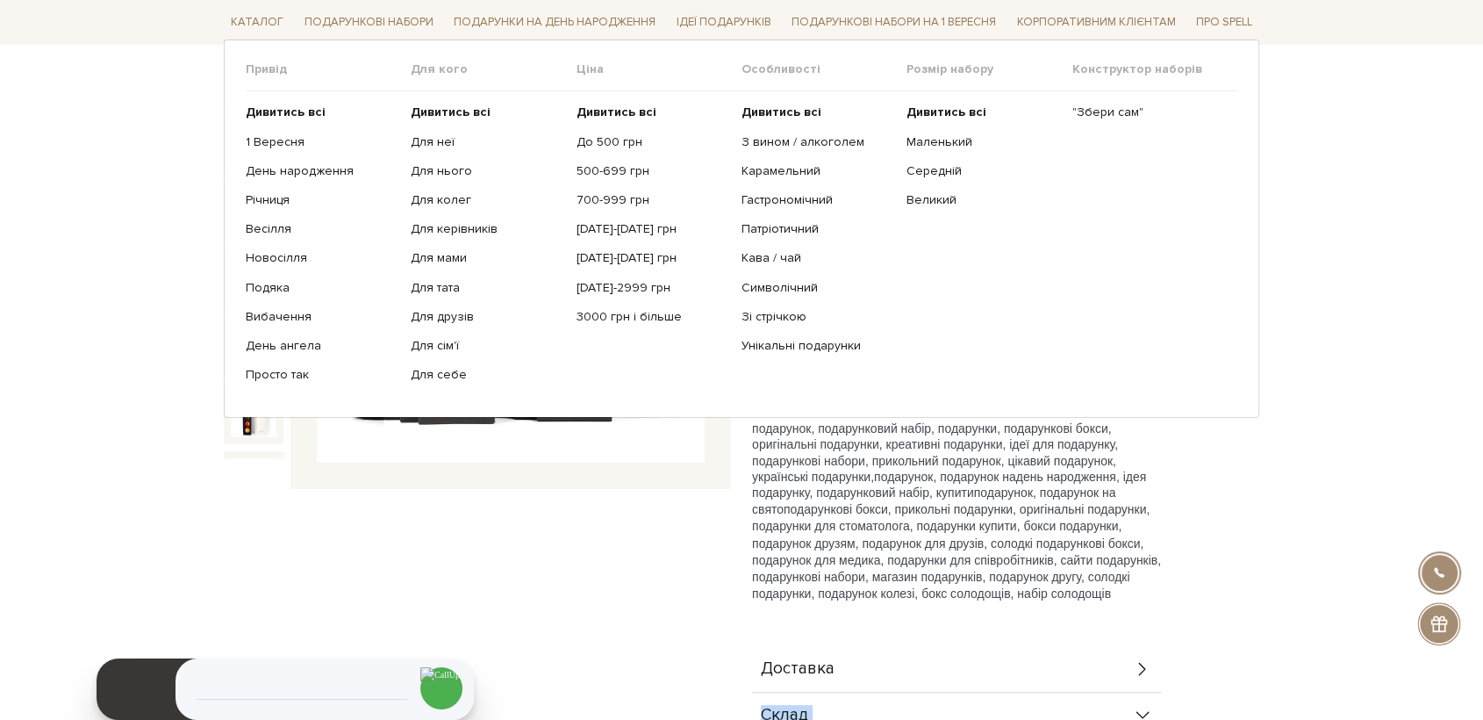
scroll to position [0, 0]
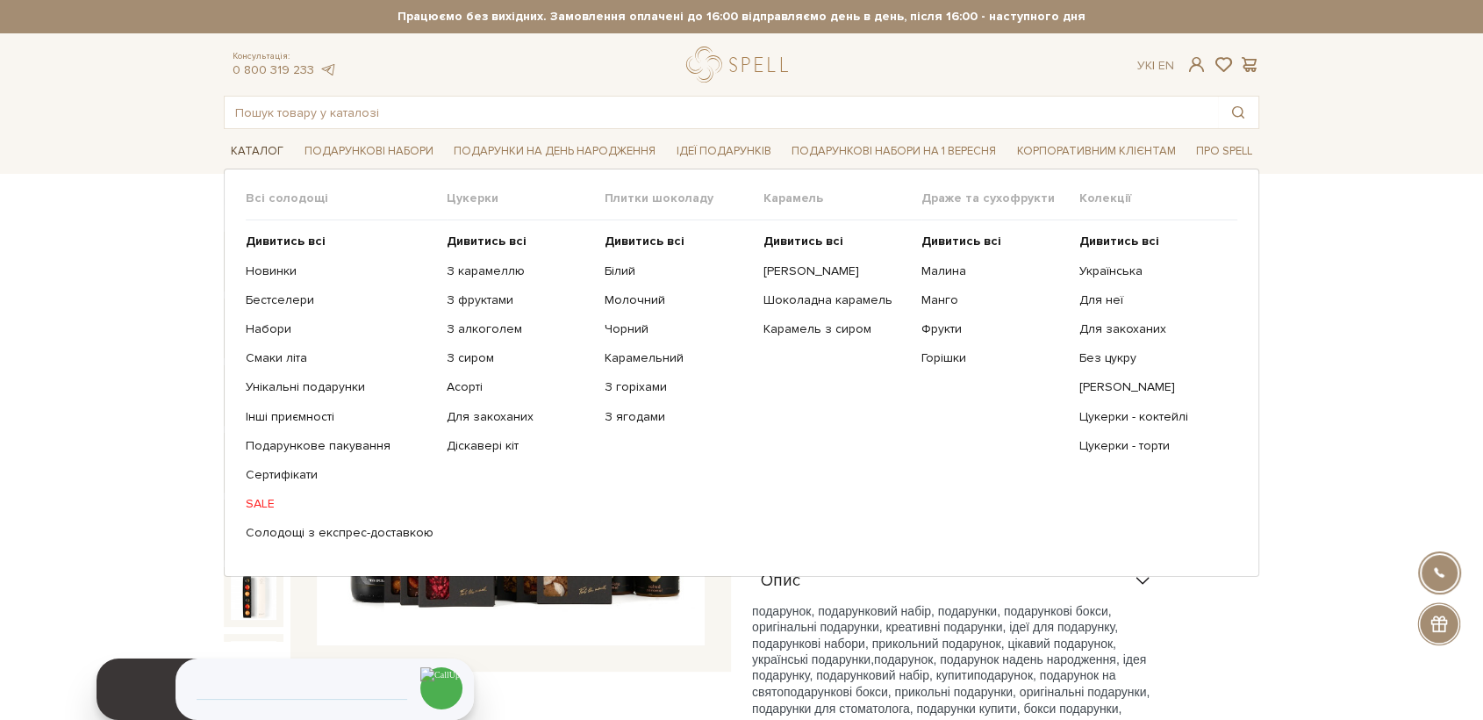
click at [246, 144] on link "Каталог" at bounding box center [257, 151] width 67 height 27
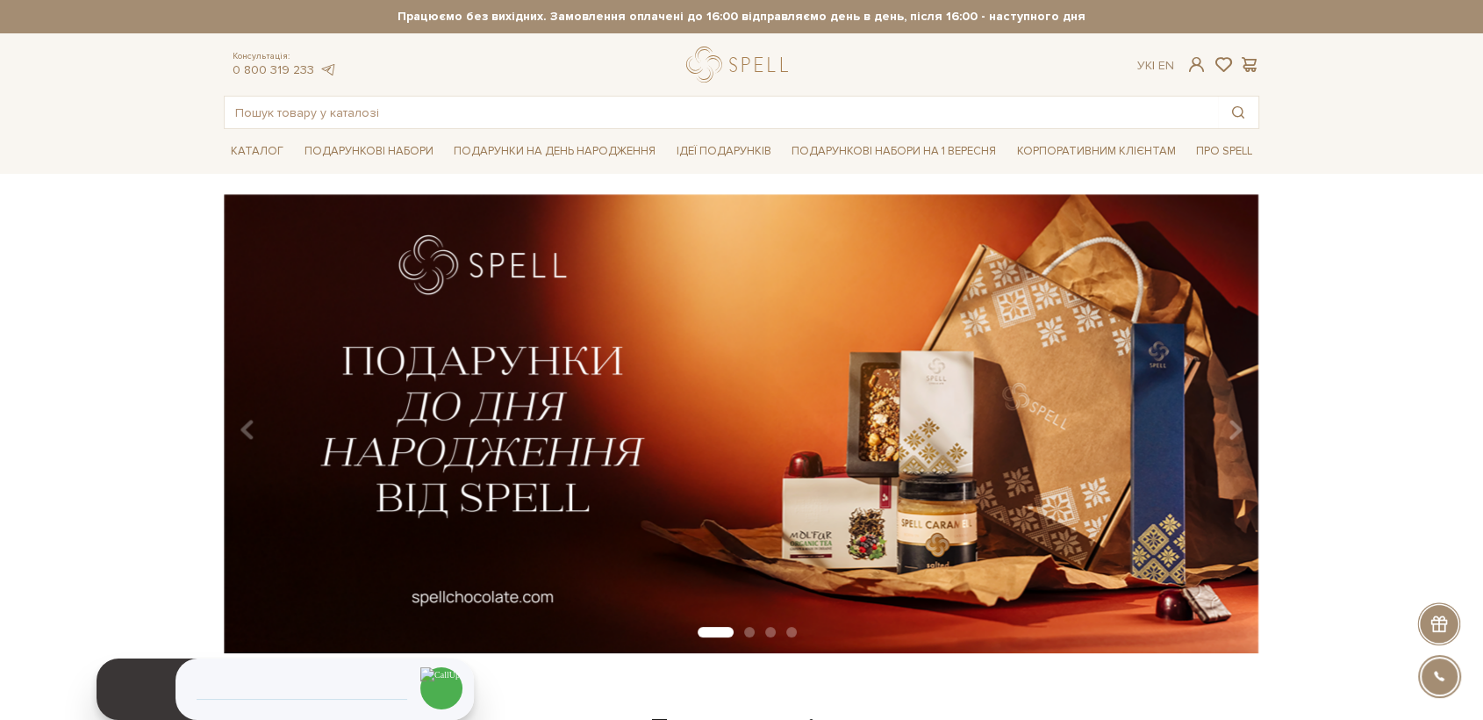
scroll to position [342, 0]
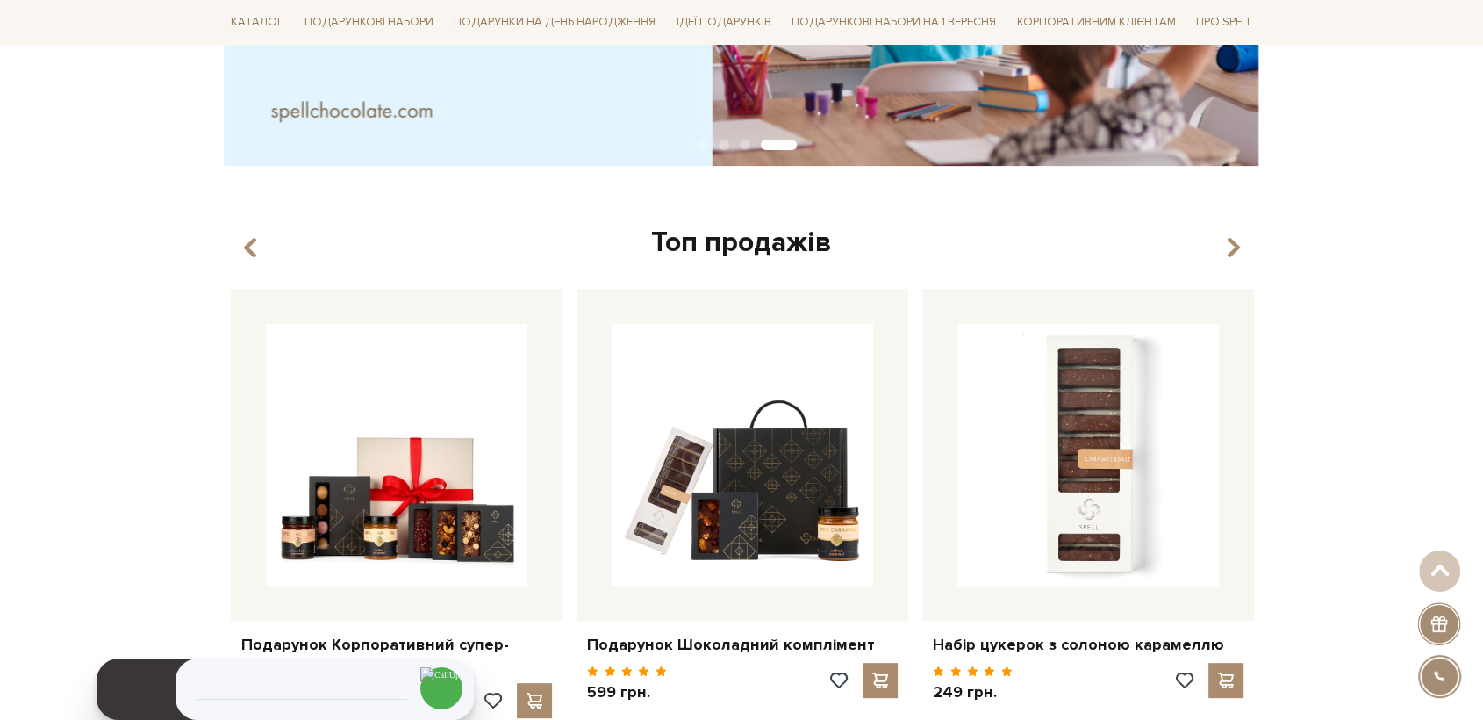
scroll to position [0, 0]
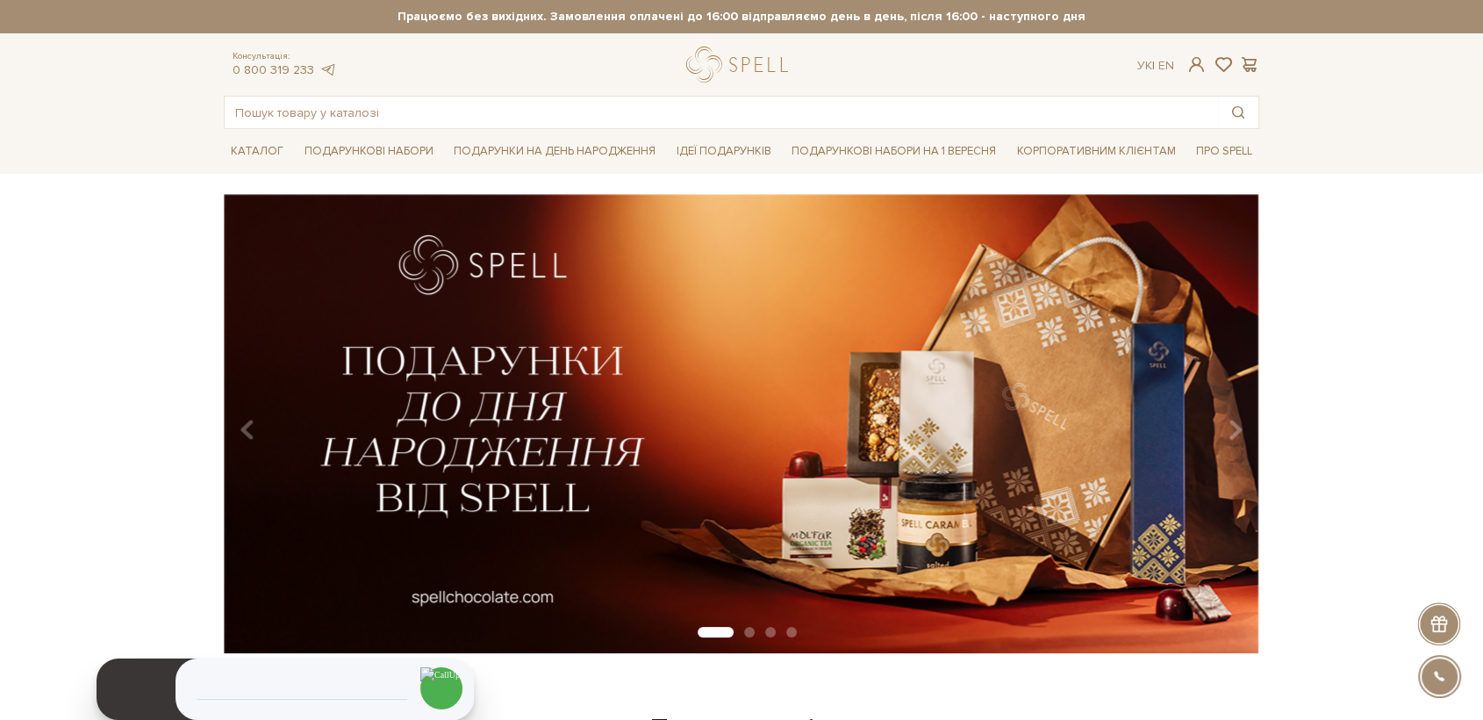
click at [1321, 484] on div "slide 2 of 4" at bounding box center [741, 417] width 1483 height 447
click at [307, 118] on input "text" at bounding box center [722, 113] width 994 height 32
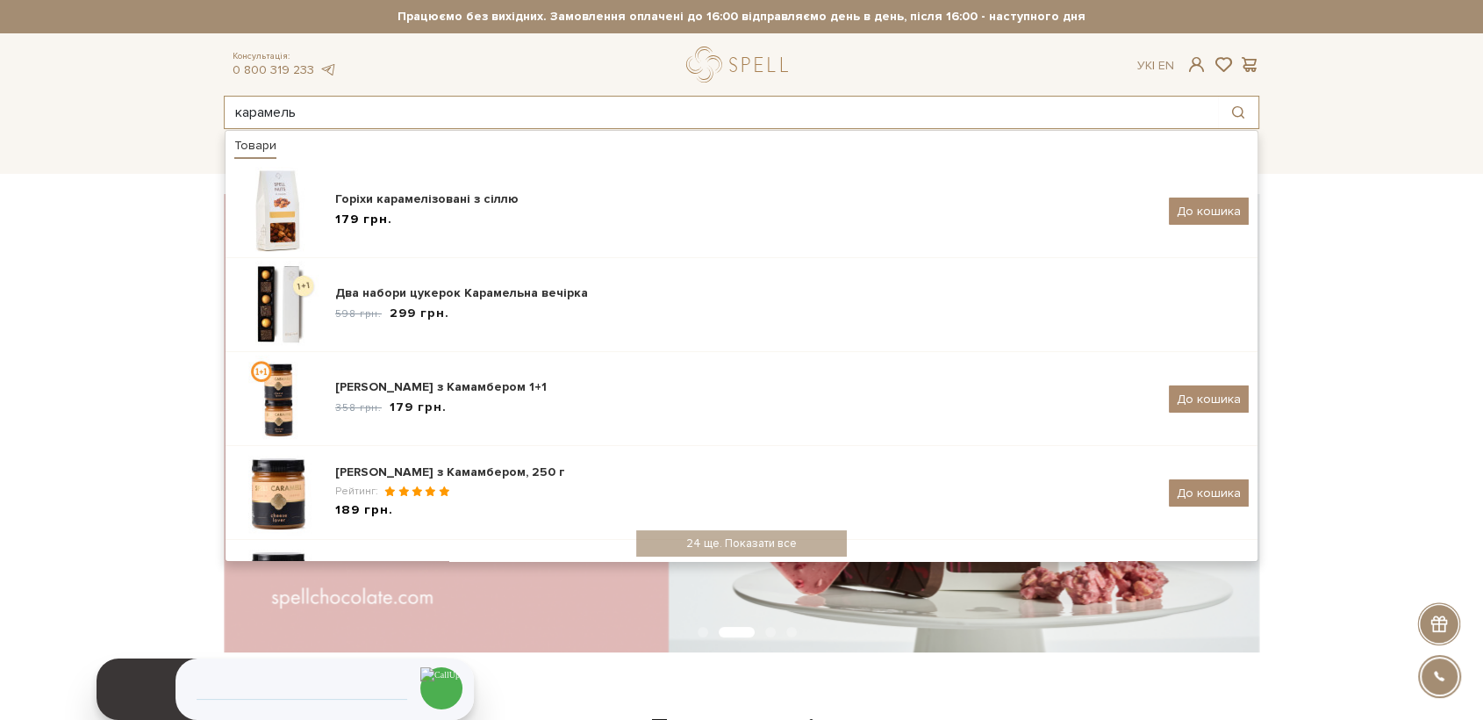
type input "карамель"
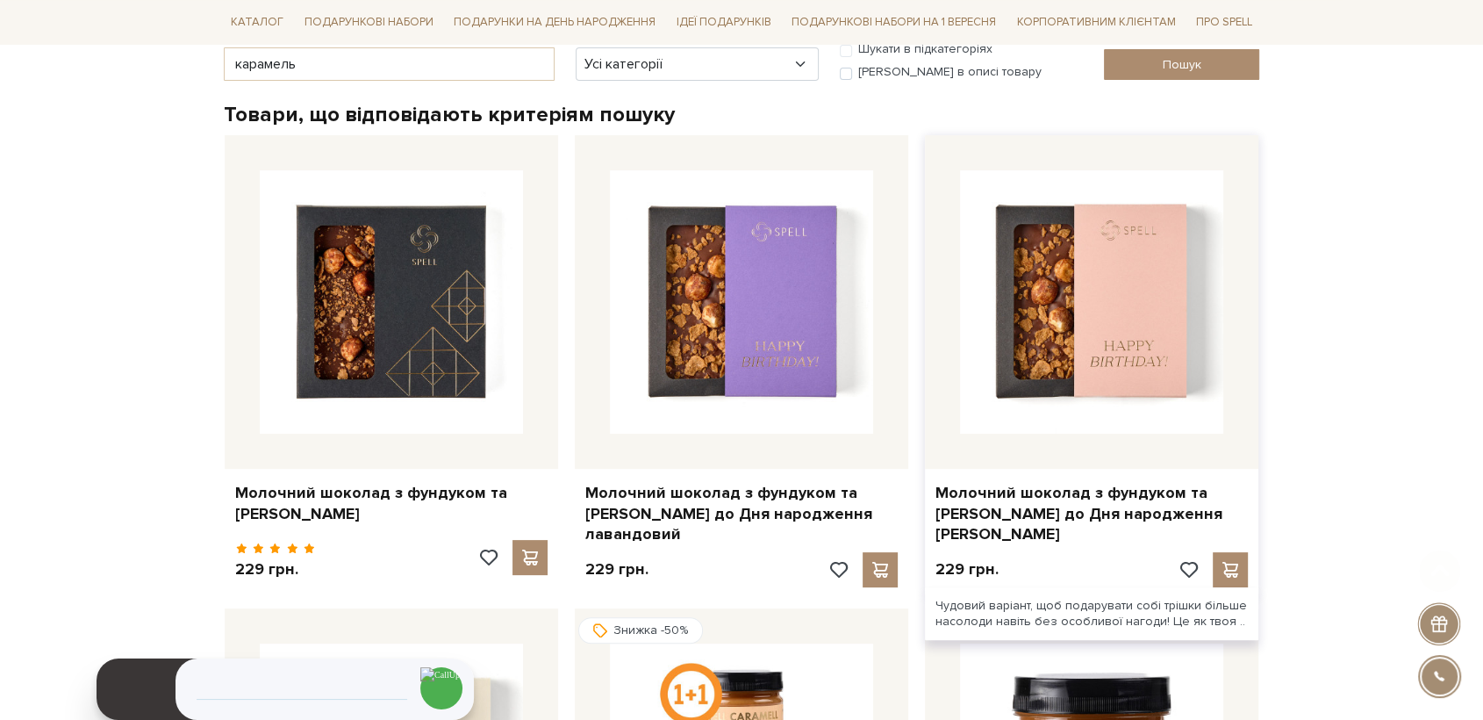
scroll to position [292, 0]
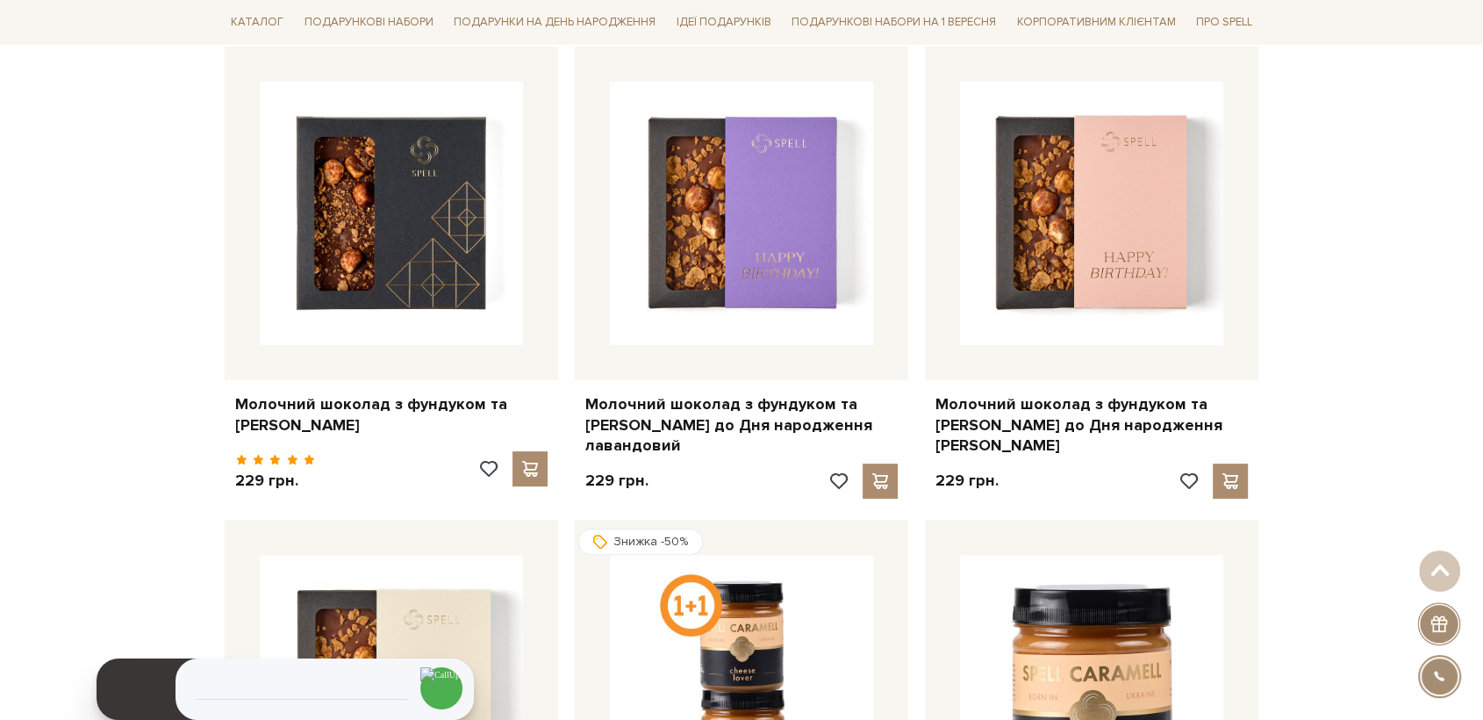
scroll to position [779, 0]
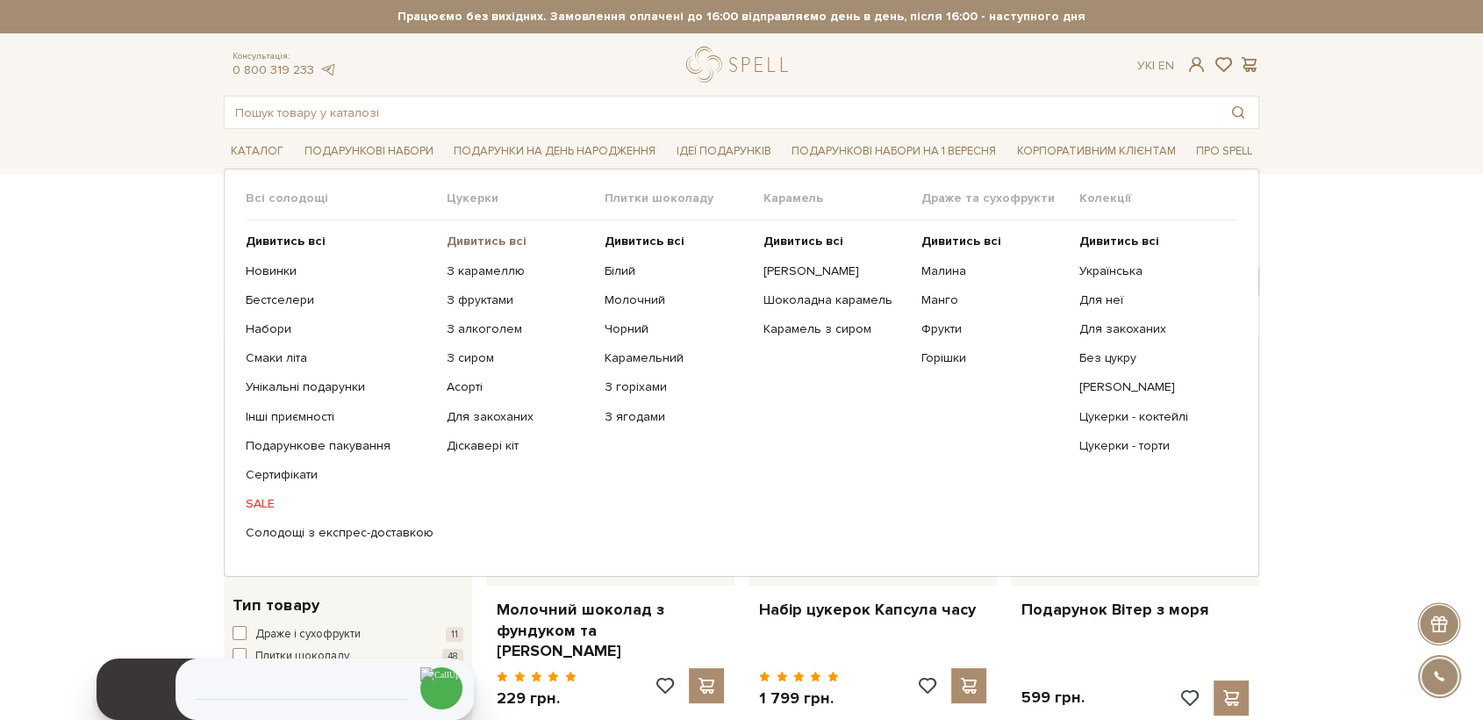
click at [483, 237] on b "Дивитись всі" at bounding box center [487, 240] width 80 height 15
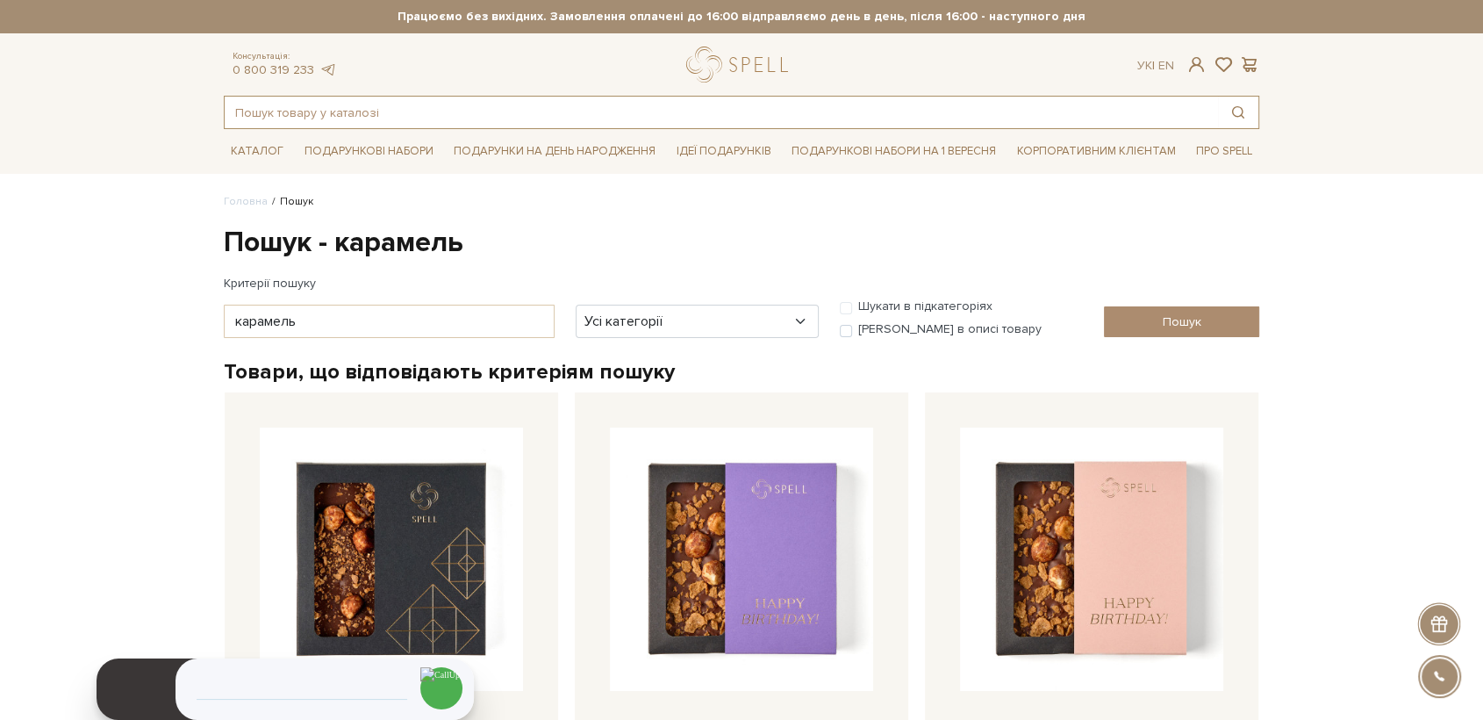
click at [321, 116] on input "text" at bounding box center [722, 113] width 994 height 32
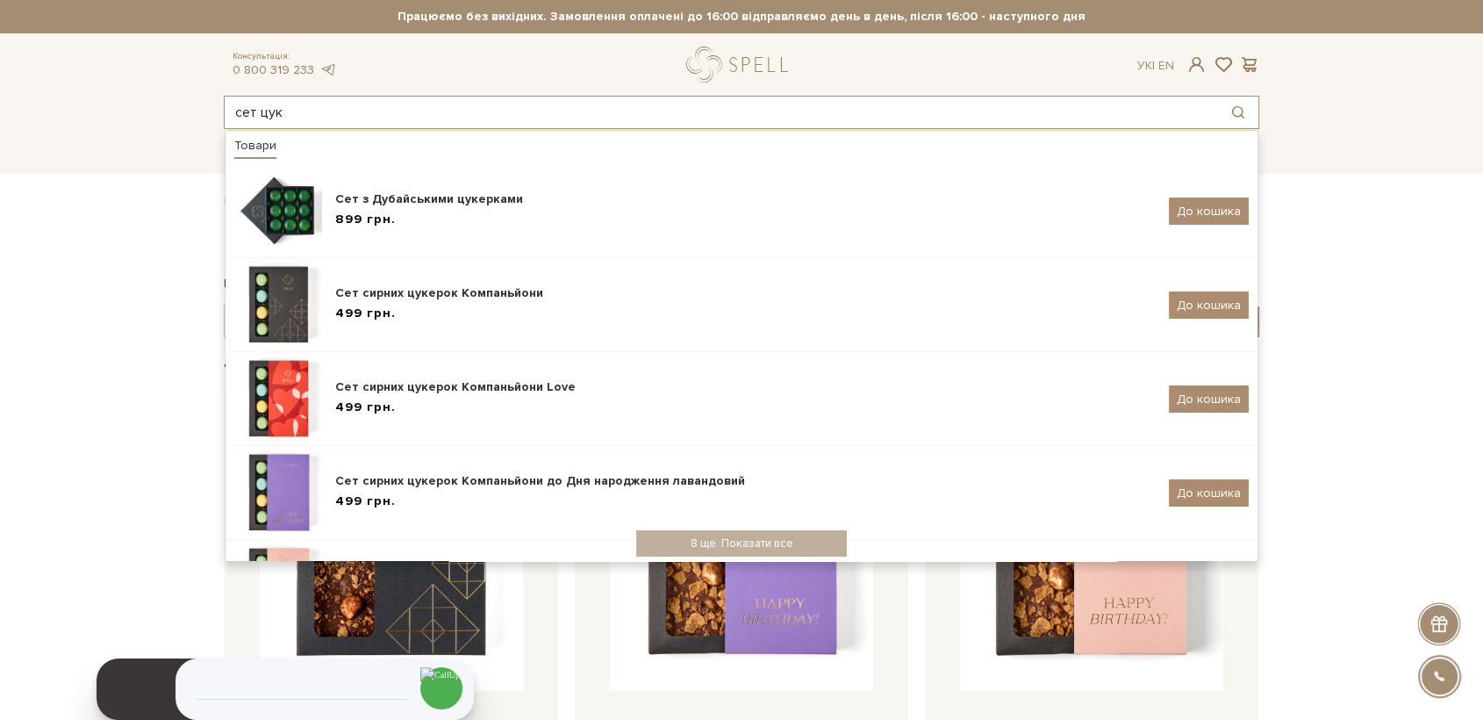
type input "сет цук"
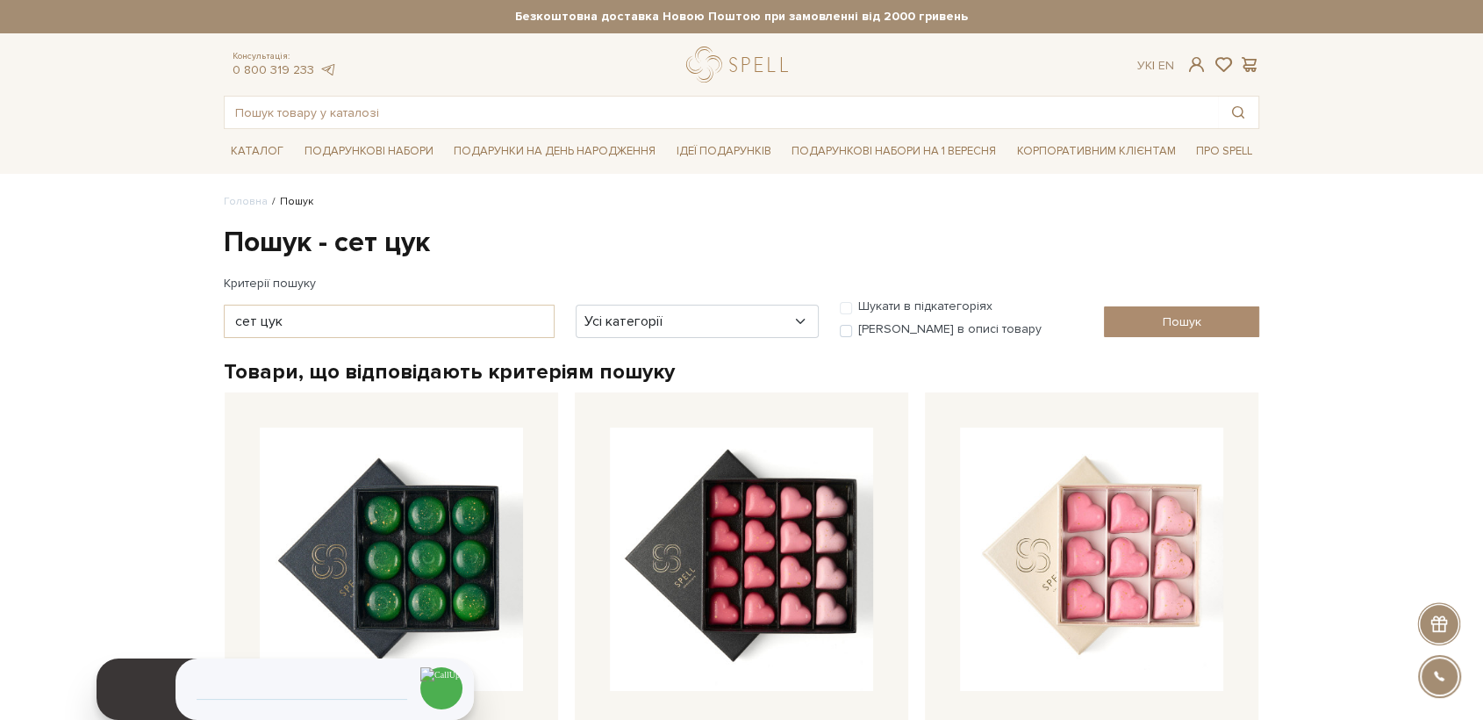
click at [360, 94] on div "Консультація: 0 800 319 233 Ук | En | #печиво #набір цукерок #карамель" at bounding box center [741, 88] width 1057 height 83
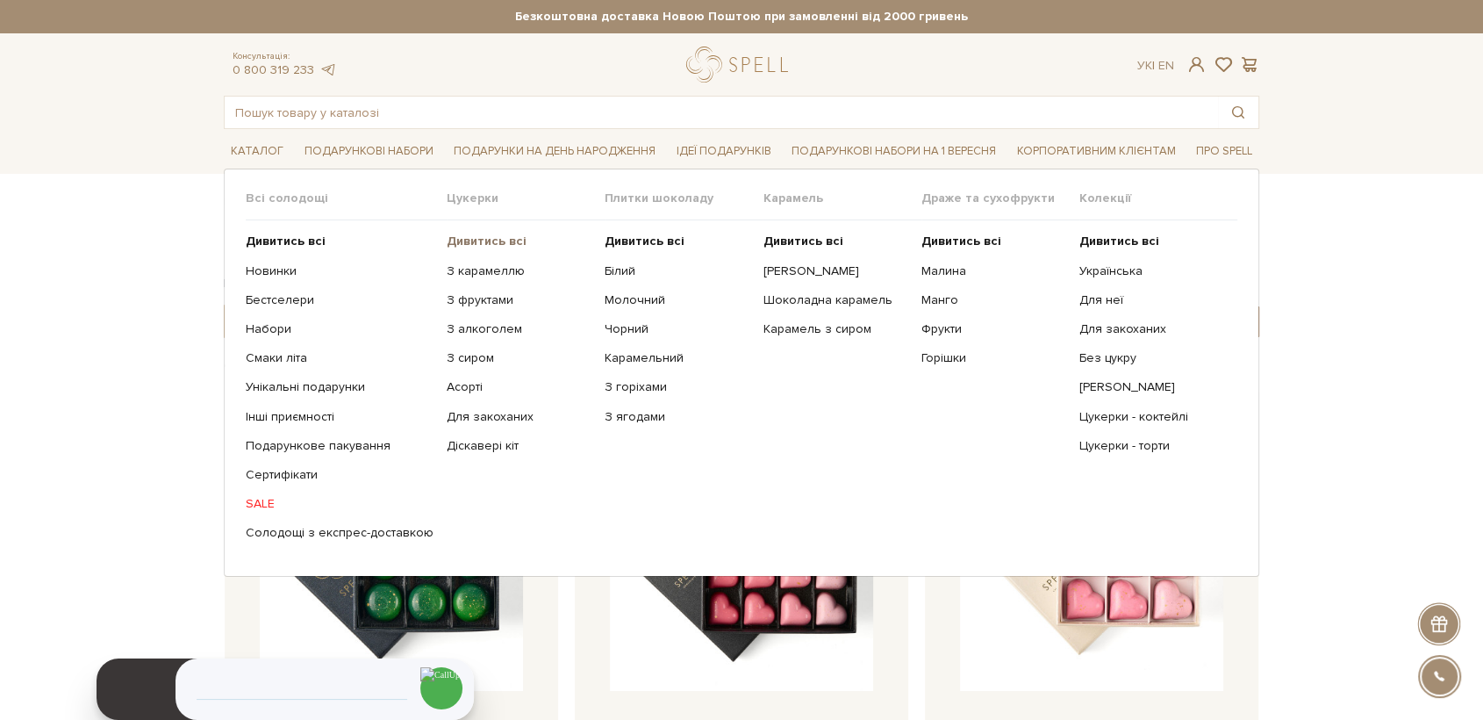
click at [461, 244] on b "Дивитись всі" at bounding box center [487, 240] width 80 height 15
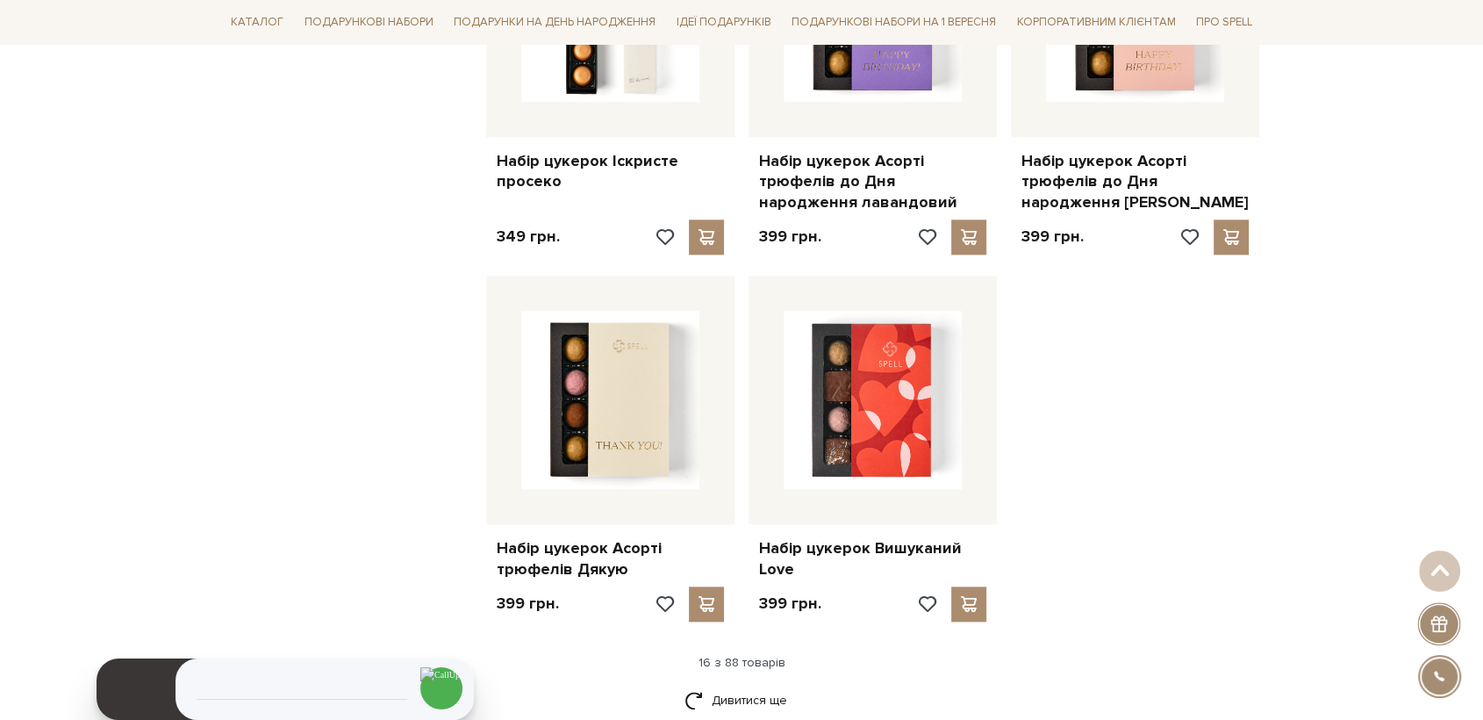
scroll to position [1950, 0]
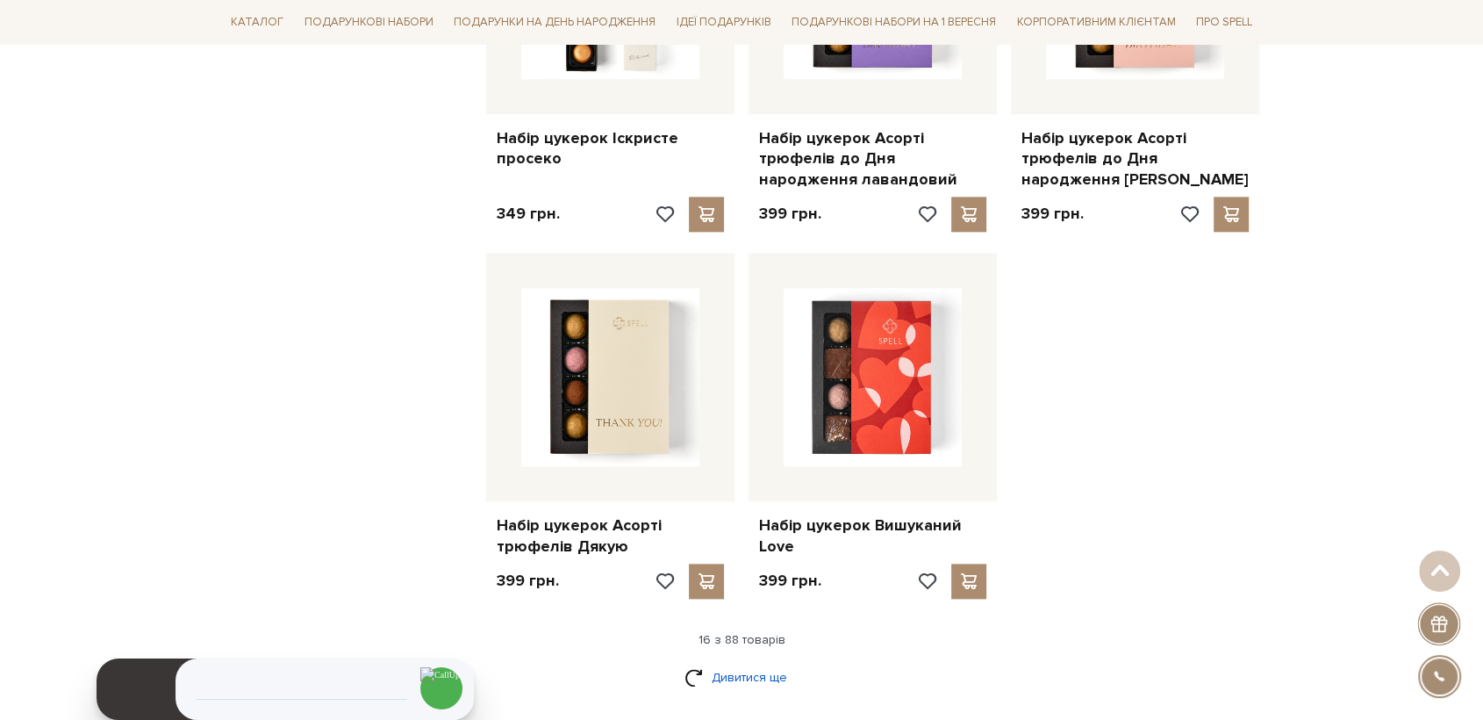
click at [740, 676] on link "Дивитися ще" at bounding box center [742, 677] width 114 height 31
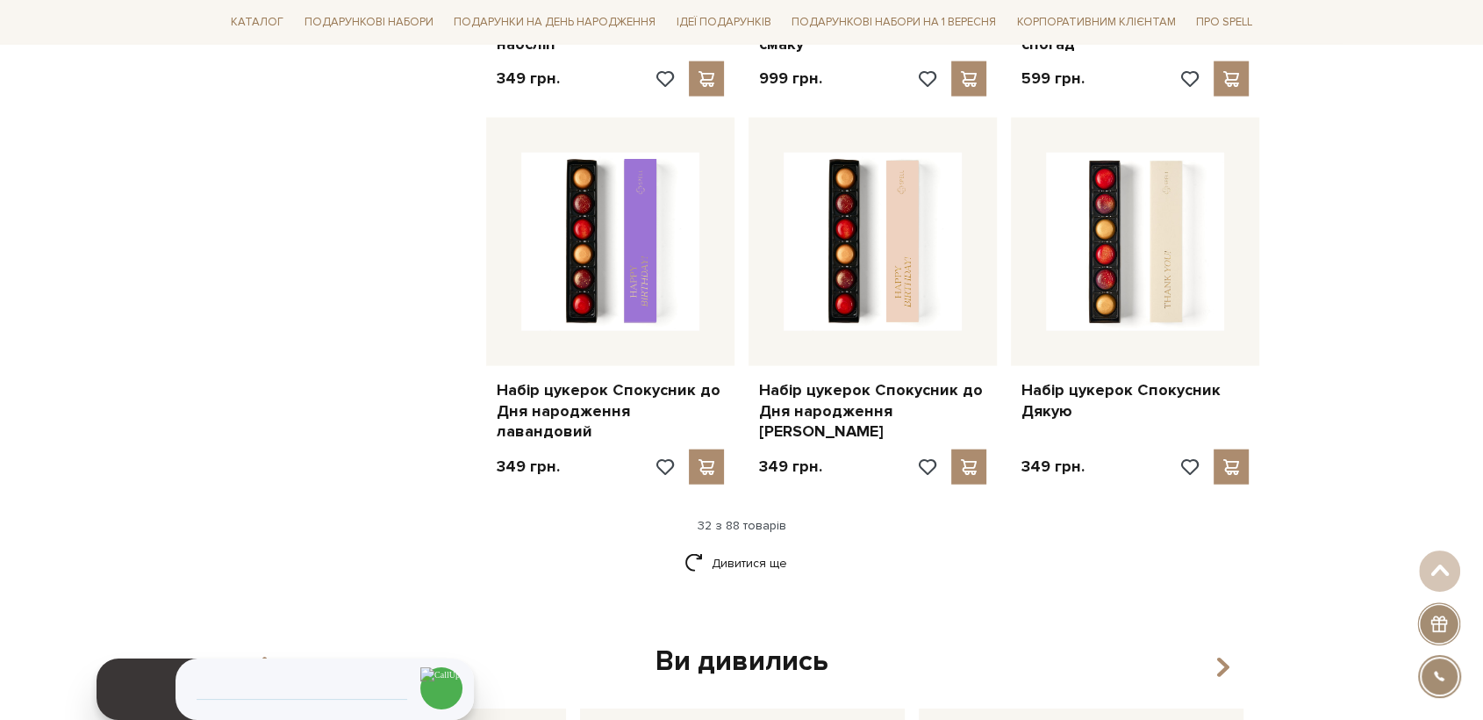
scroll to position [3998, 0]
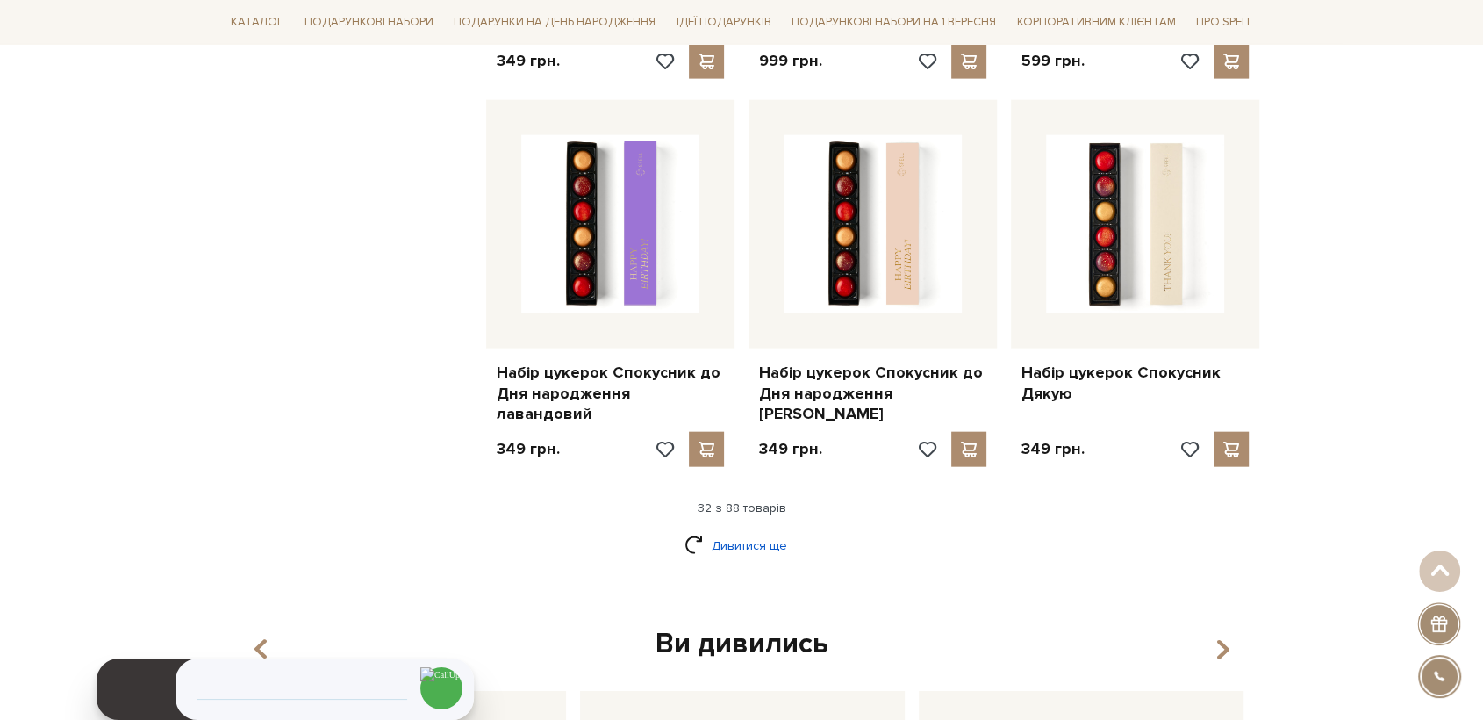
click at [735, 530] on link "Дивитися ще" at bounding box center [742, 545] width 114 height 31
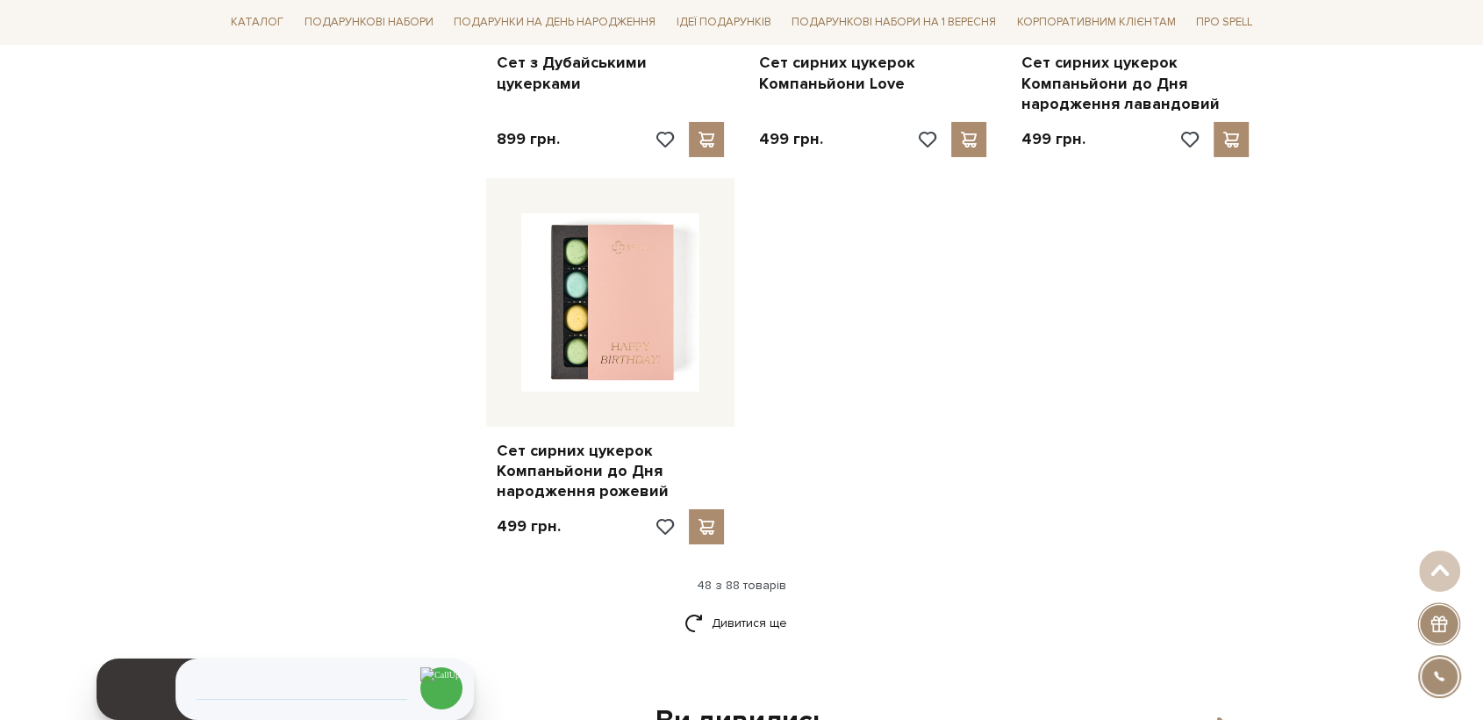
scroll to position [6339, 0]
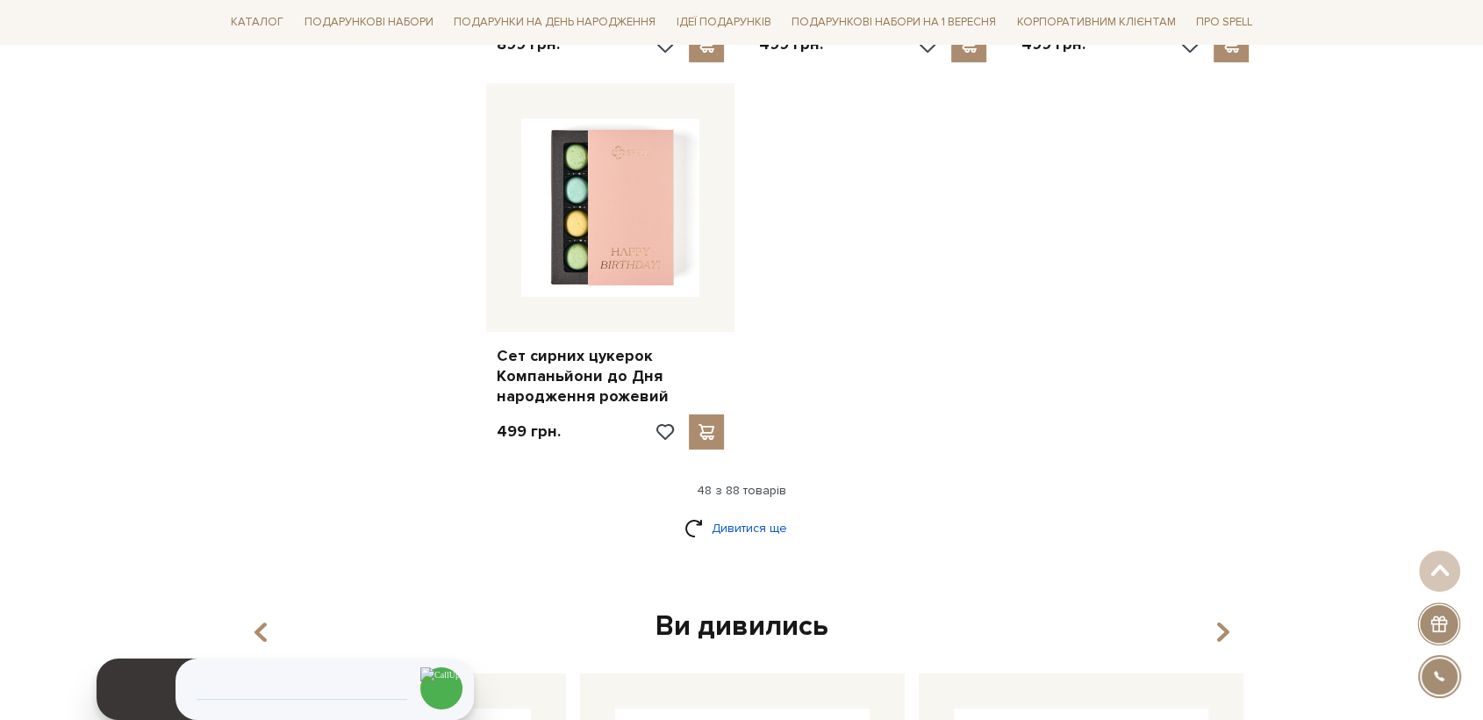
click at [757, 513] on link "Дивитися ще" at bounding box center [742, 528] width 114 height 31
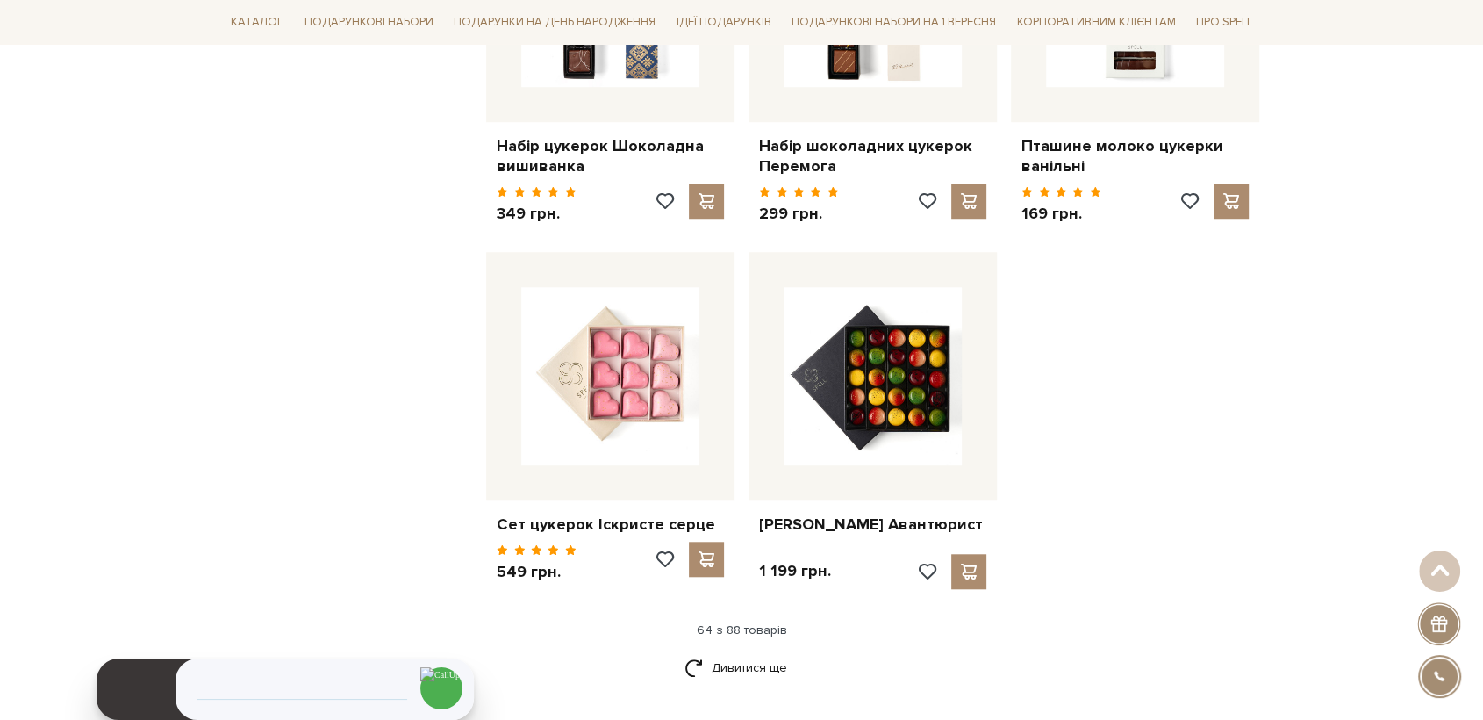
scroll to position [8094, 0]
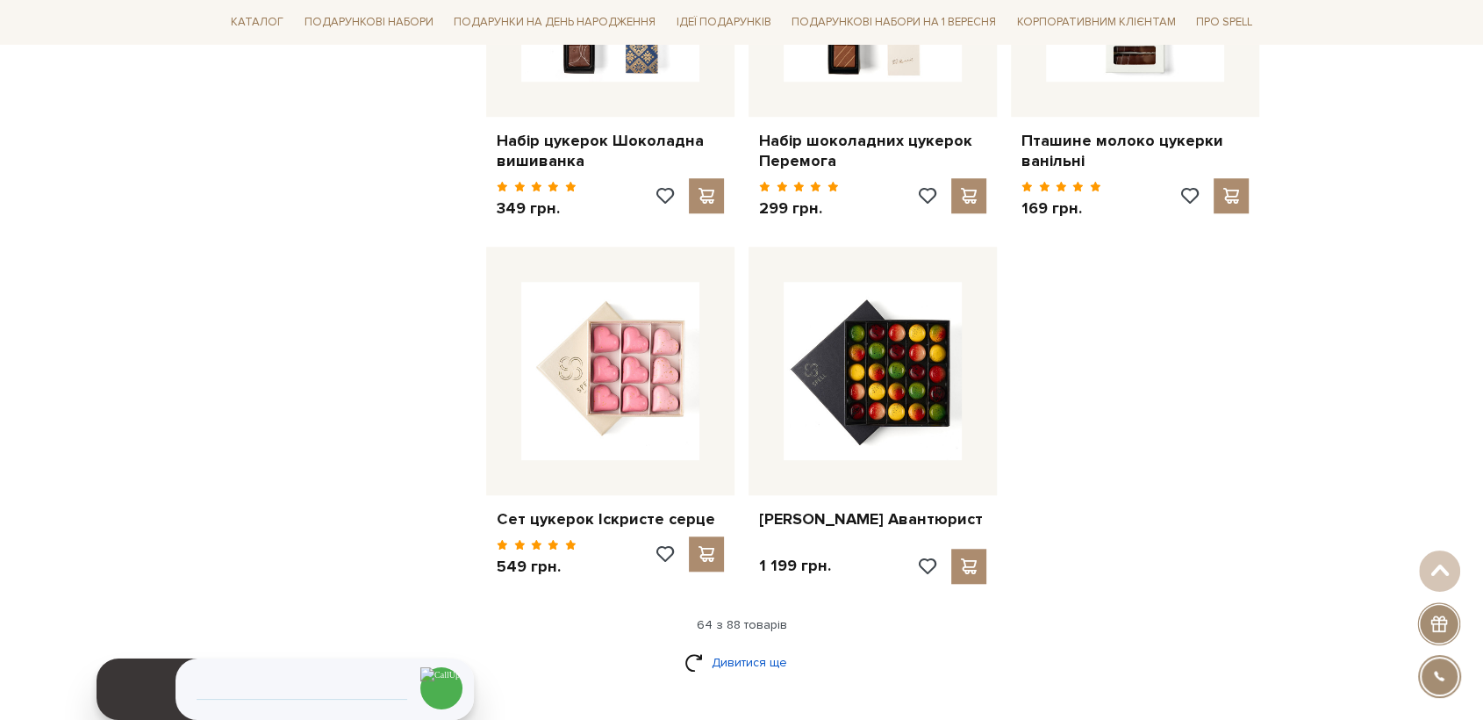
drag, startPoint x: 751, startPoint y: 599, endPoint x: 769, endPoint y: 590, distance: 19.6
click at [753, 647] on link "Дивитися ще" at bounding box center [742, 662] width 114 height 31
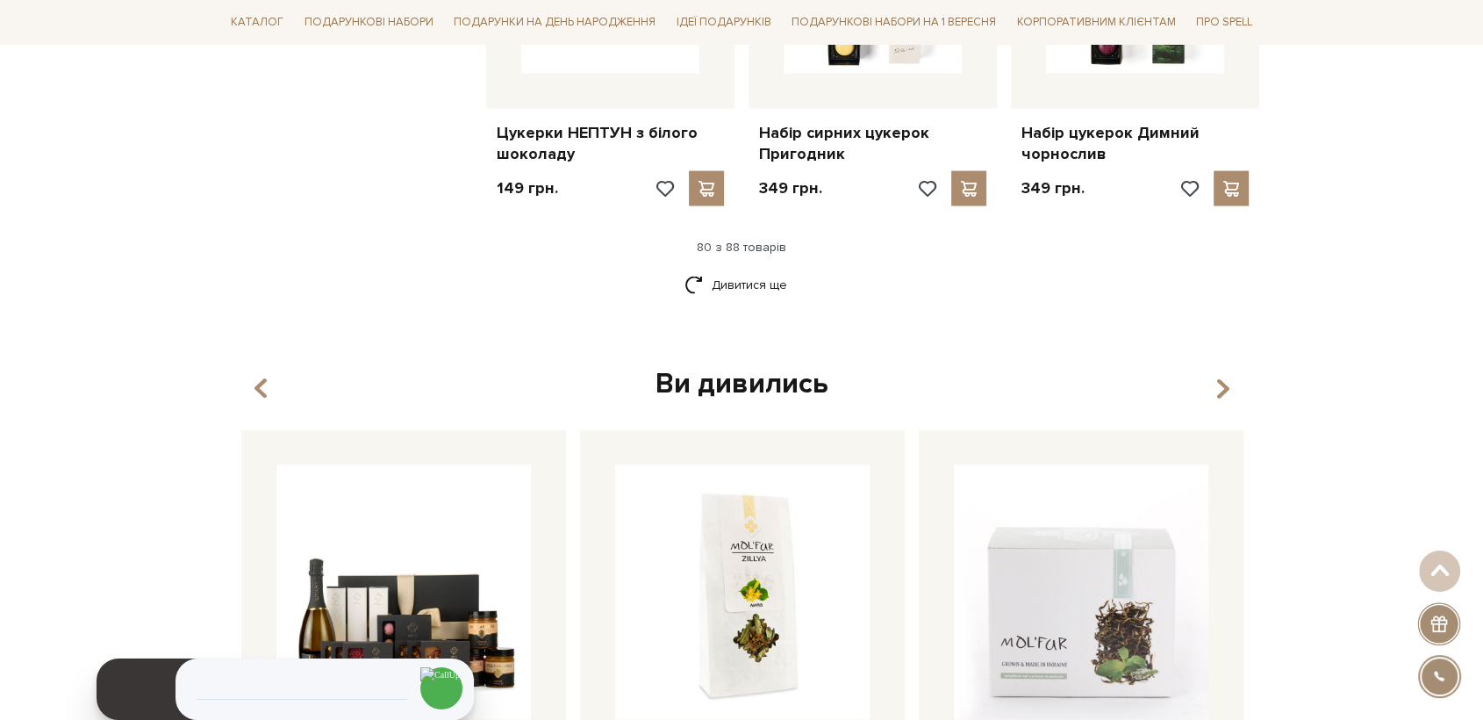
scroll to position [10337, 0]
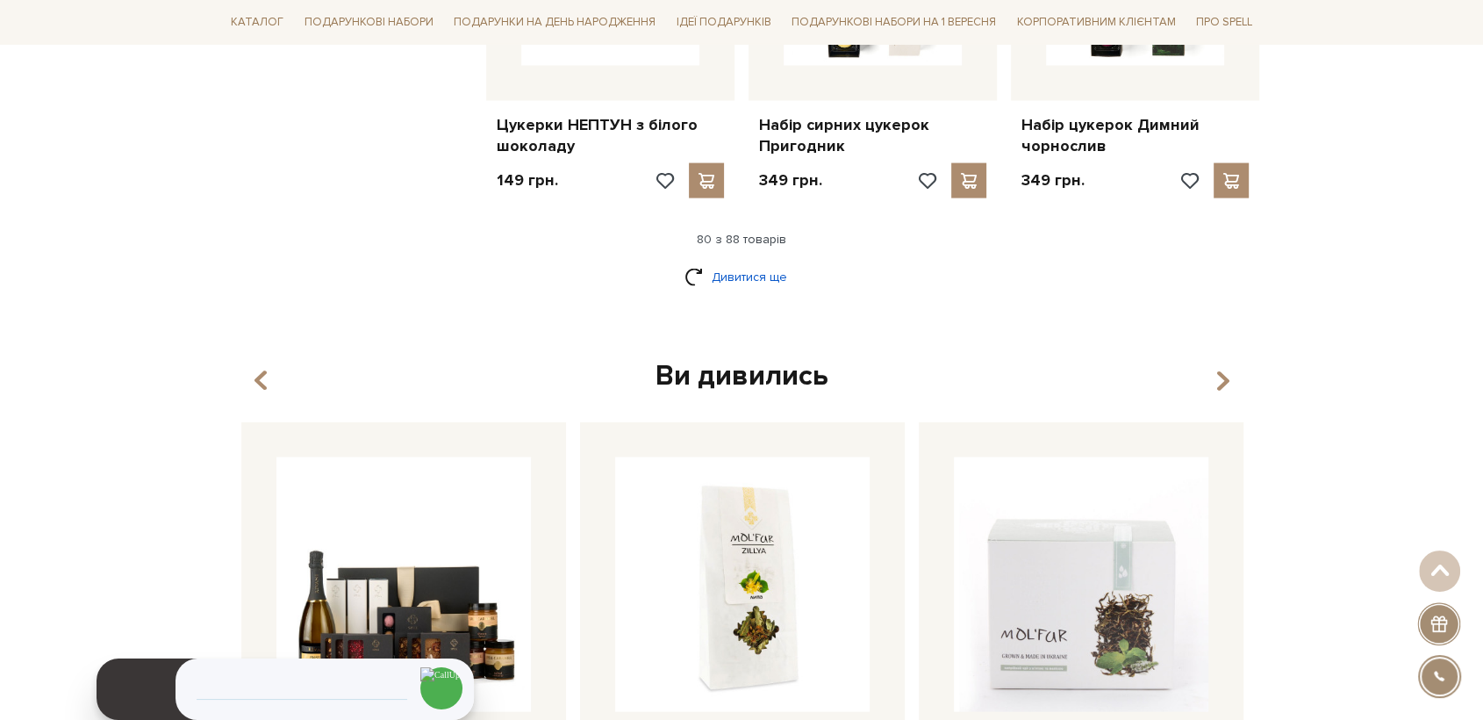
click at [750, 262] on link "Дивитися ще" at bounding box center [742, 277] width 114 height 31
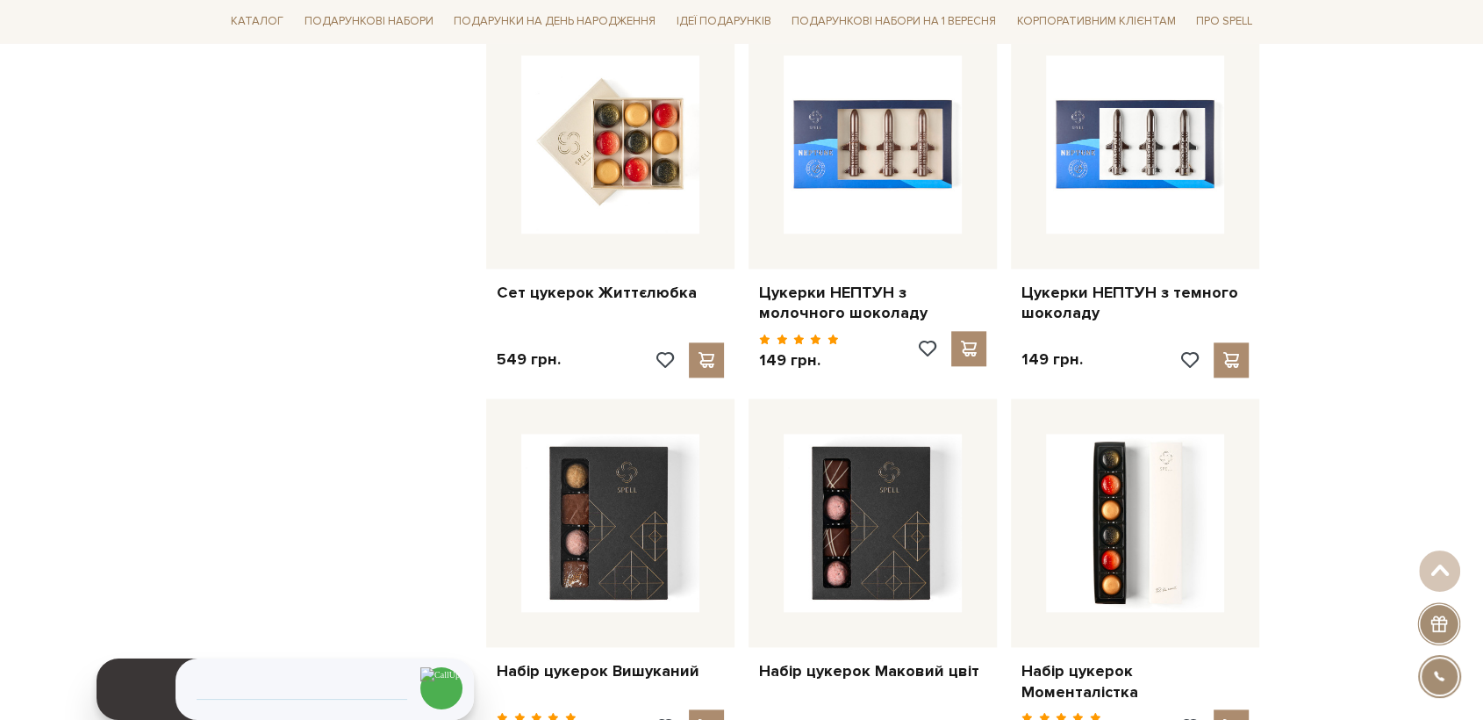
scroll to position [8875, 0]
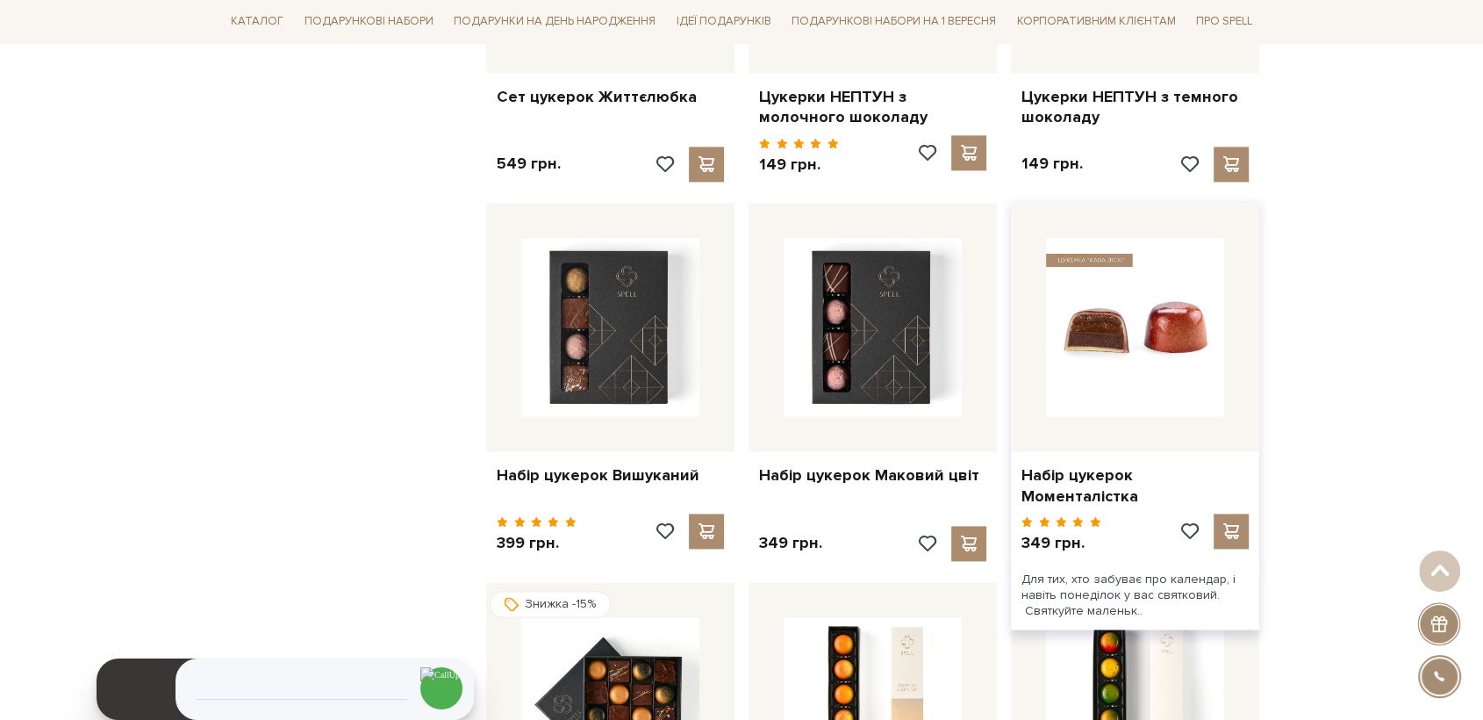
click at [1108, 348] on img at bounding box center [1135, 327] width 178 height 178
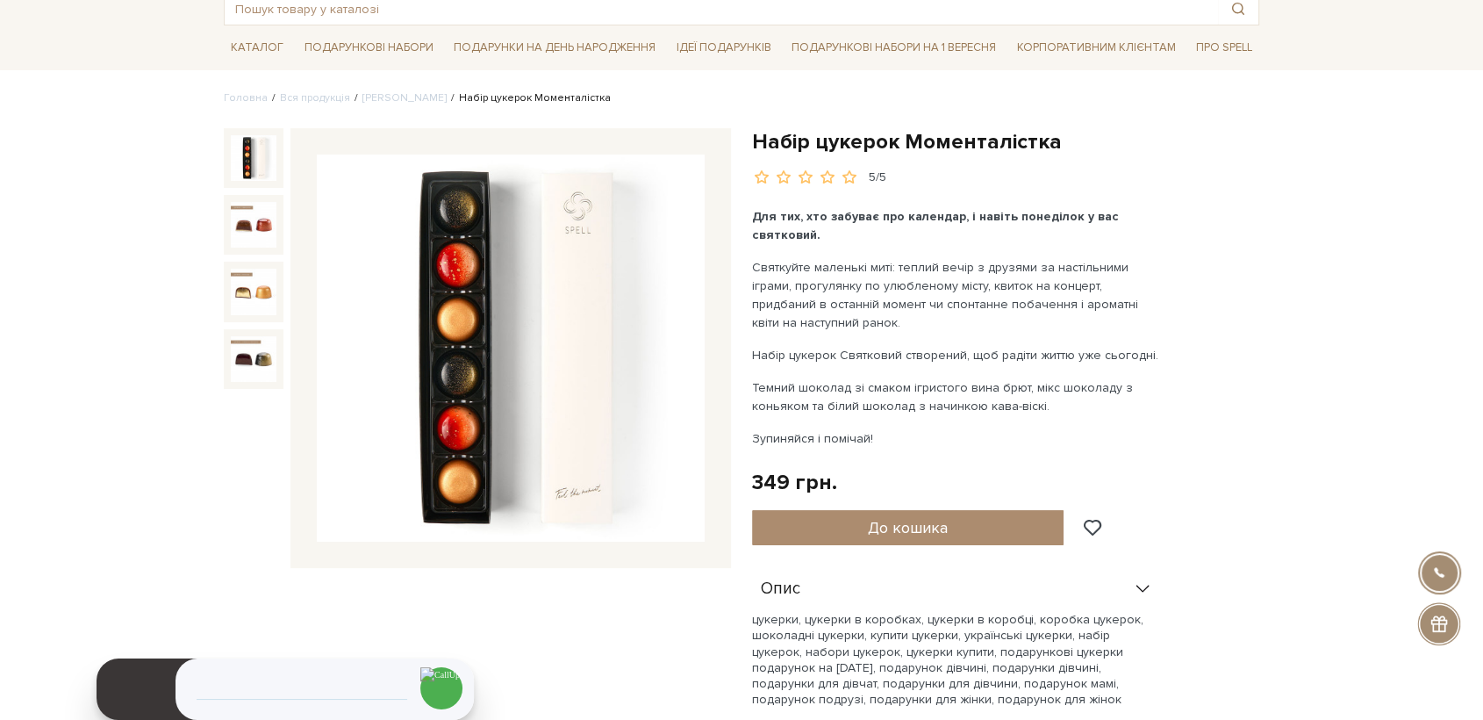
scroll to position [390, 0]
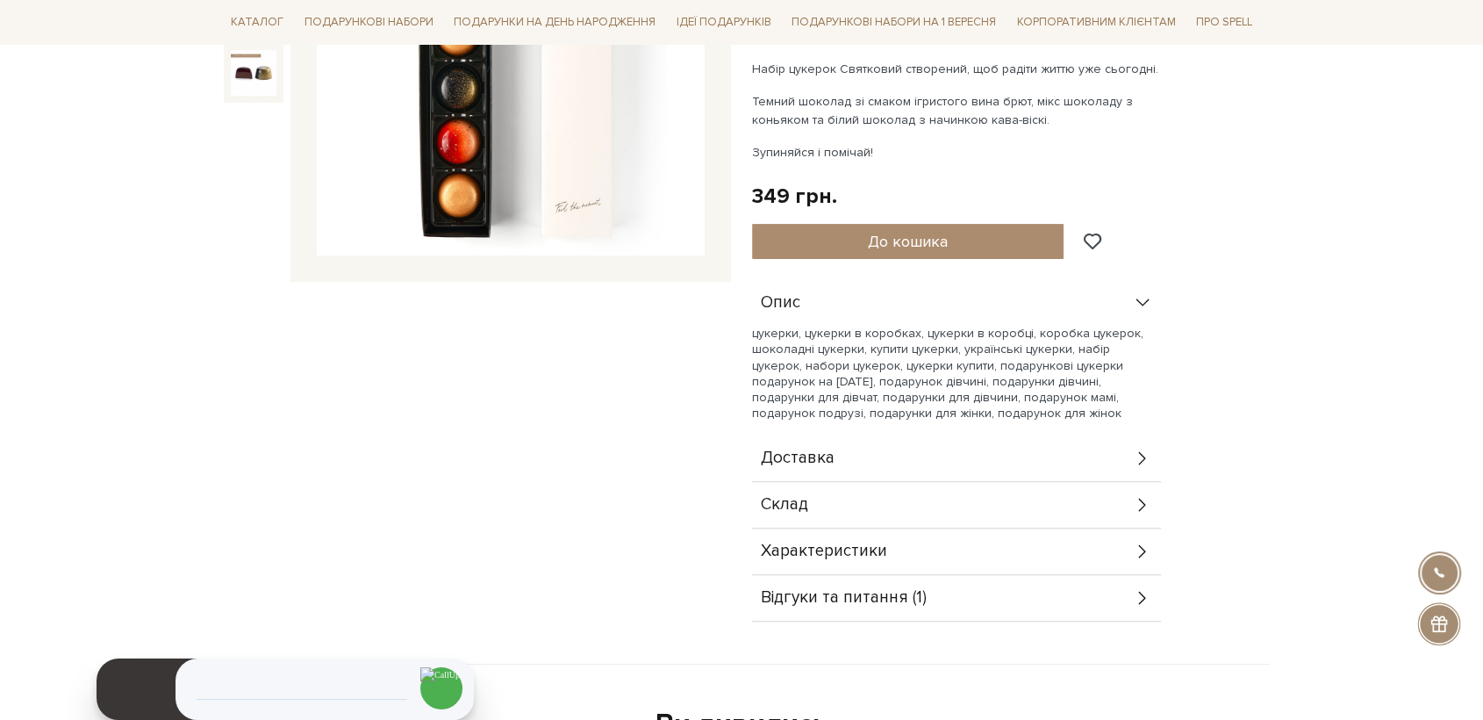
click at [836, 506] on div "Склад" at bounding box center [956, 505] width 409 height 46
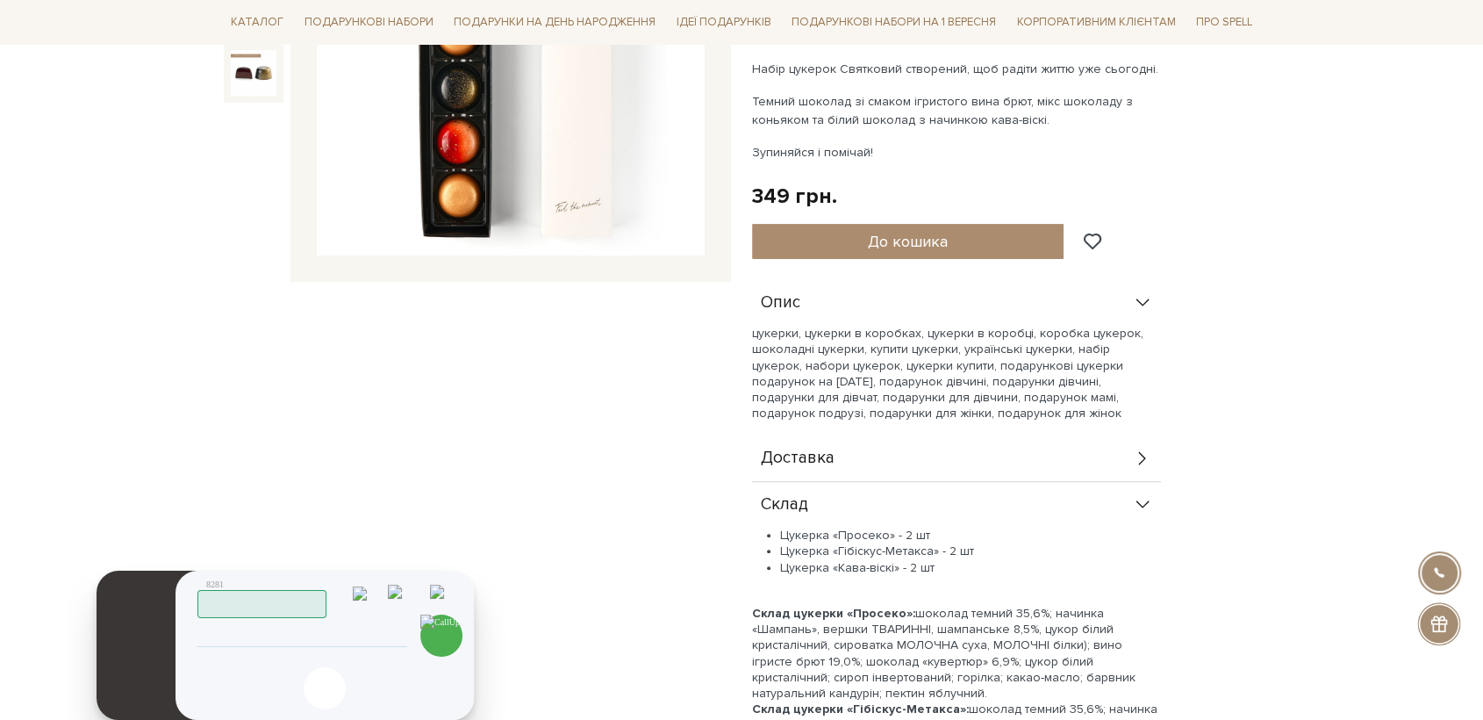
click at [309, 635] on input "tel" at bounding box center [301, 636] width 179 height 21
type input "[PHONE_NUMBER]"
click at [441, 631] on img at bounding box center [441, 635] width 42 height 42
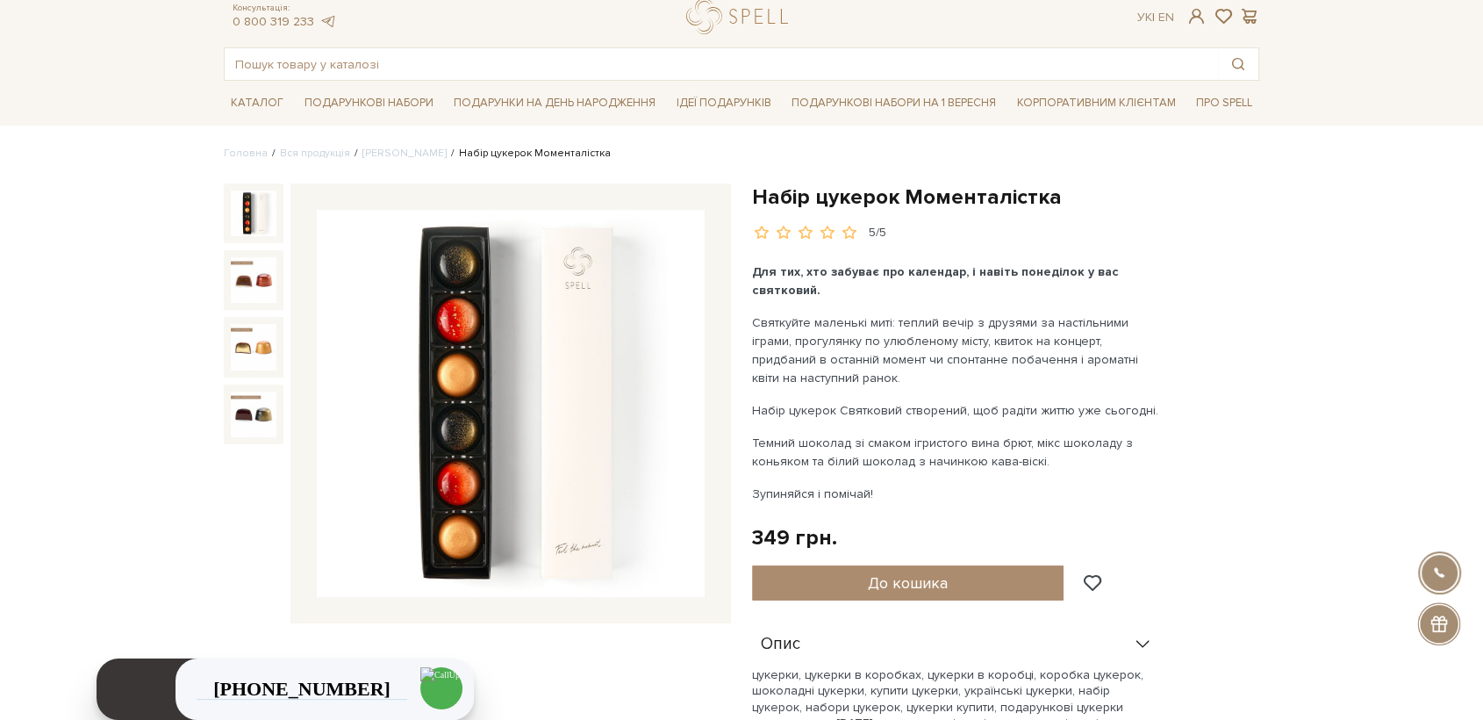
scroll to position [0, 0]
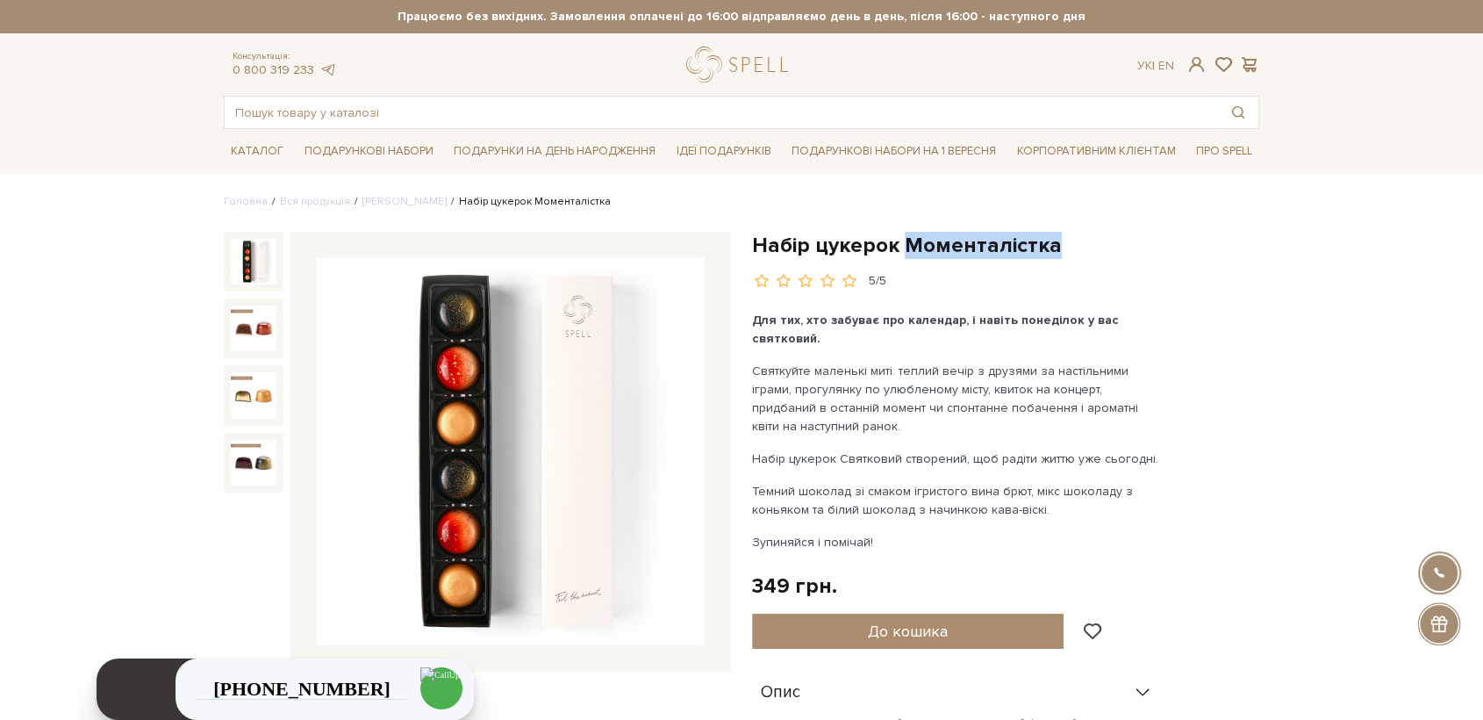
drag, startPoint x: 1060, startPoint y: 238, endPoint x: 907, endPoint y: 246, distance: 153.8
click at [907, 246] on h1 "Набір цукерок Моменталістка" at bounding box center [1005, 245] width 507 height 27
copy h1 "Моменталістка"
click at [391, 121] on input "text" at bounding box center [722, 113] width 994 height 32
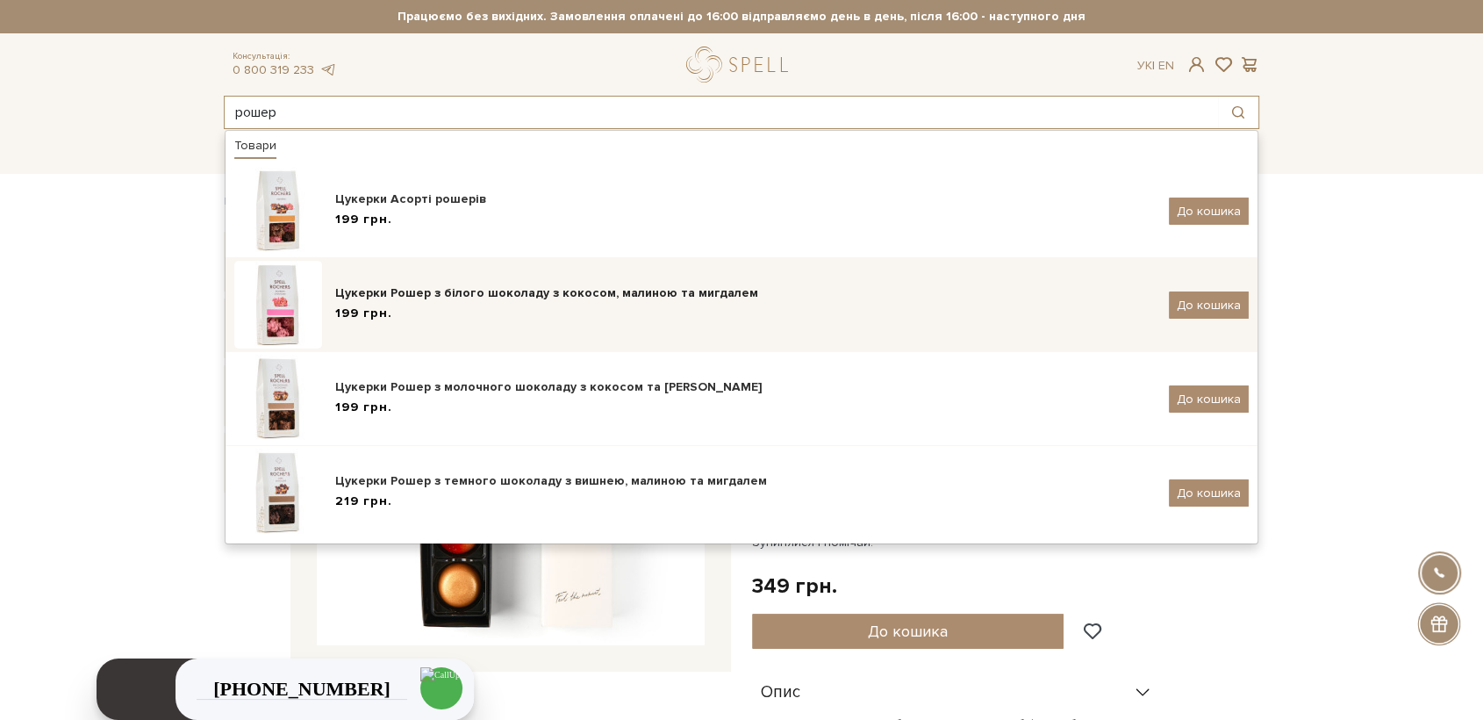
type input "рошер"
click at [442, 304] on div "Цукерки Рошер з білого шоколаду з кокосом, малиною та мигдалем 199 грн." at bounding box center [745, 304] width 821 height 41
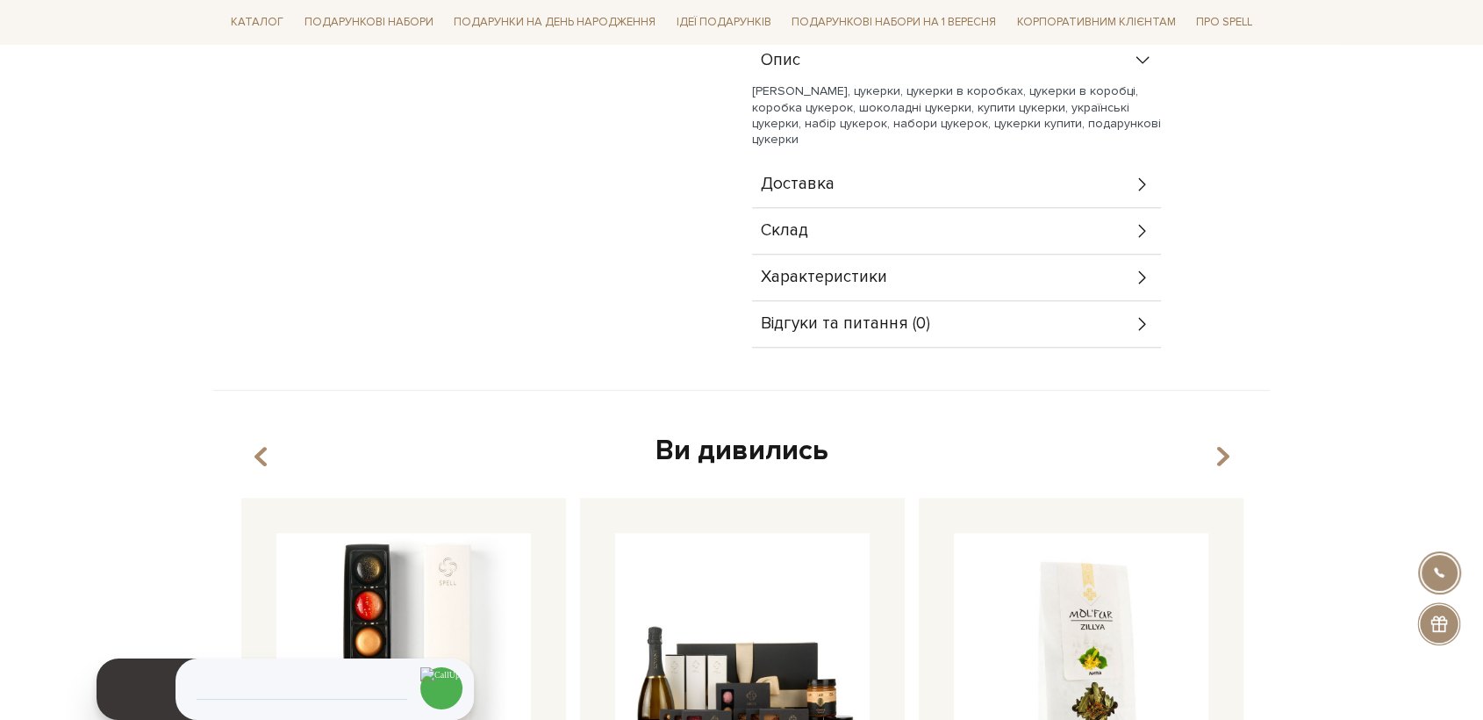
click at [885, 276] on div "Характеристики" at bounding box center [956, 278] width 409 height 46
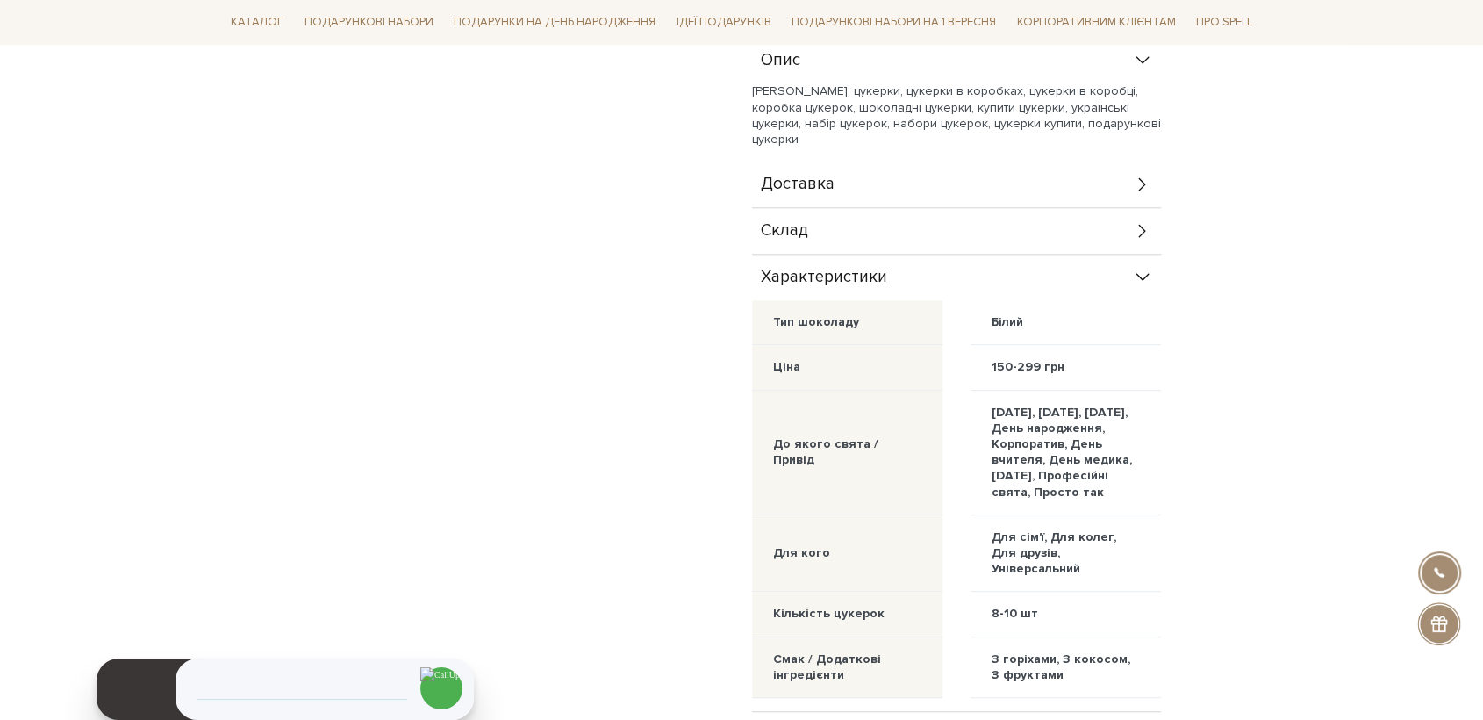
click at [800, 226] on span "Склад" at bounding box center [784, 231] width 47 height 16
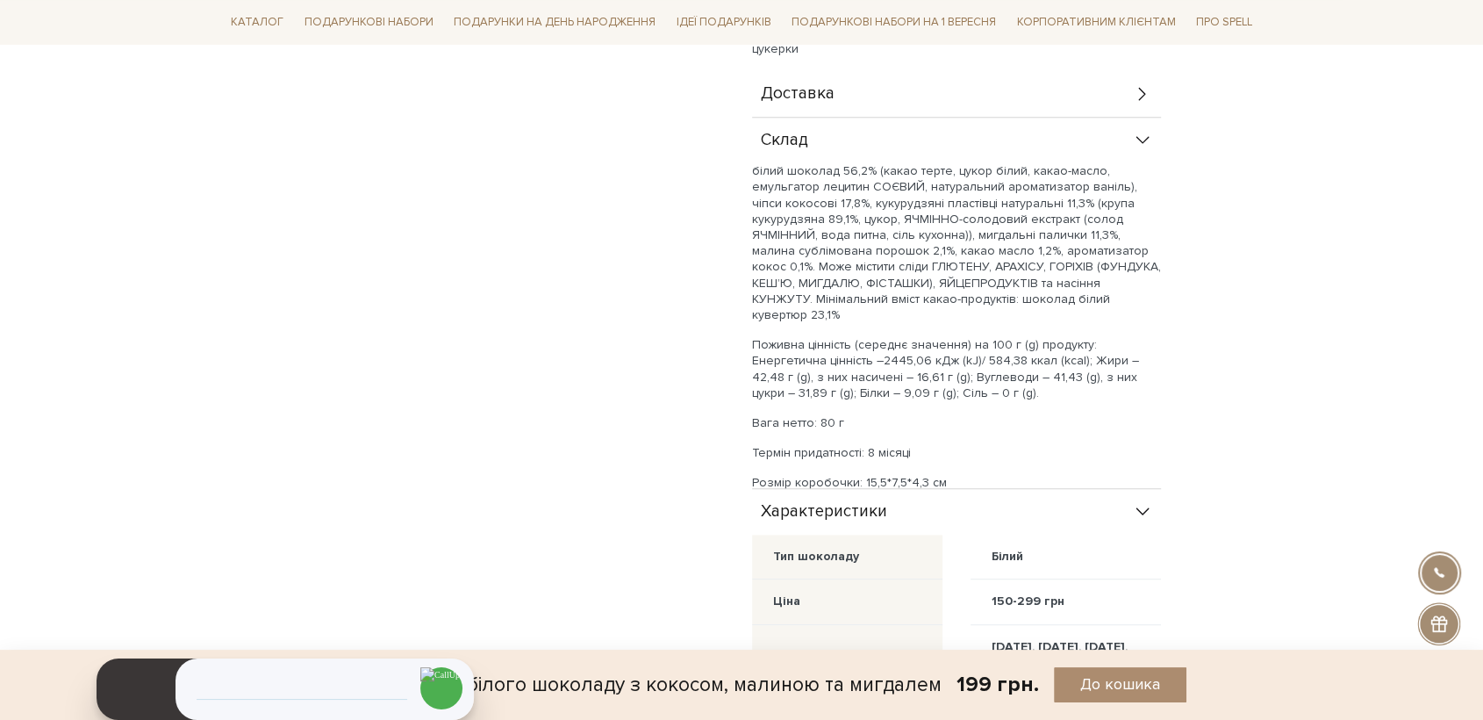
scroll to position [195, 0]
